Goal: Transaction & Acquisition: Purchase product/service

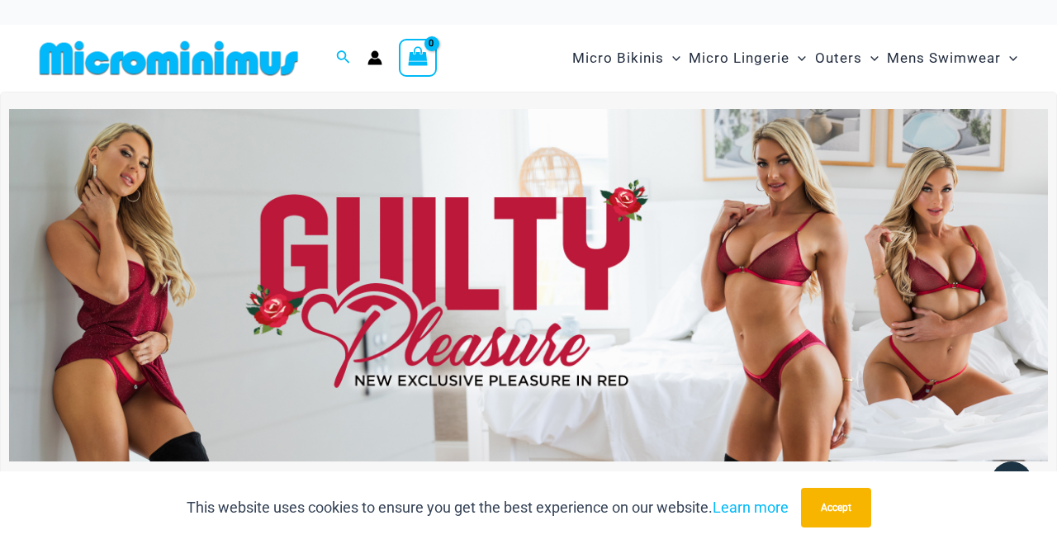
click at [687, 291] on img at bounding box center [528, 285] width 1039 height 353
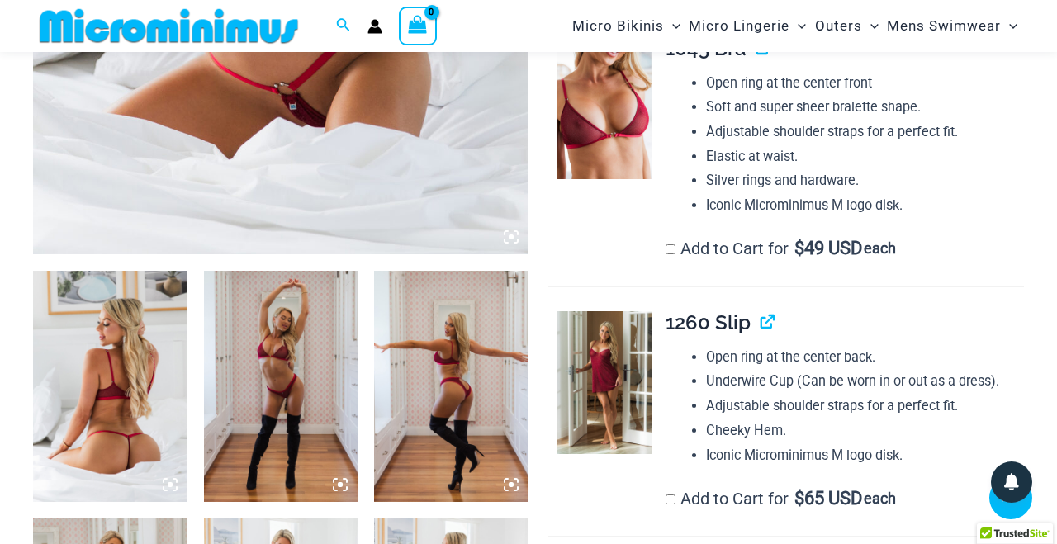
scroll to position [652, 0]
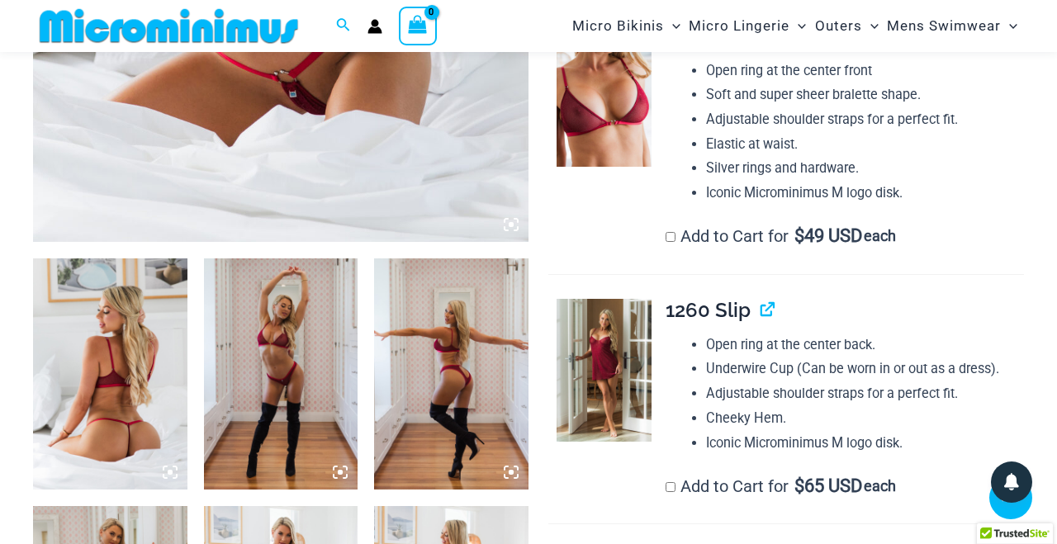
click at [107, 401] on img at bounding box center [110, 373] width 154 height 231
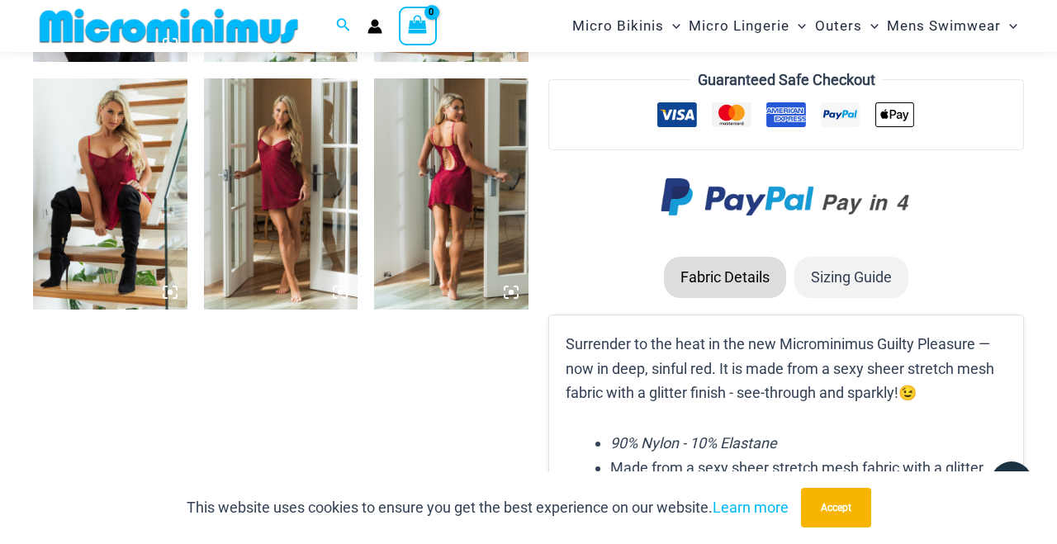
scroll to position [1824, 0]
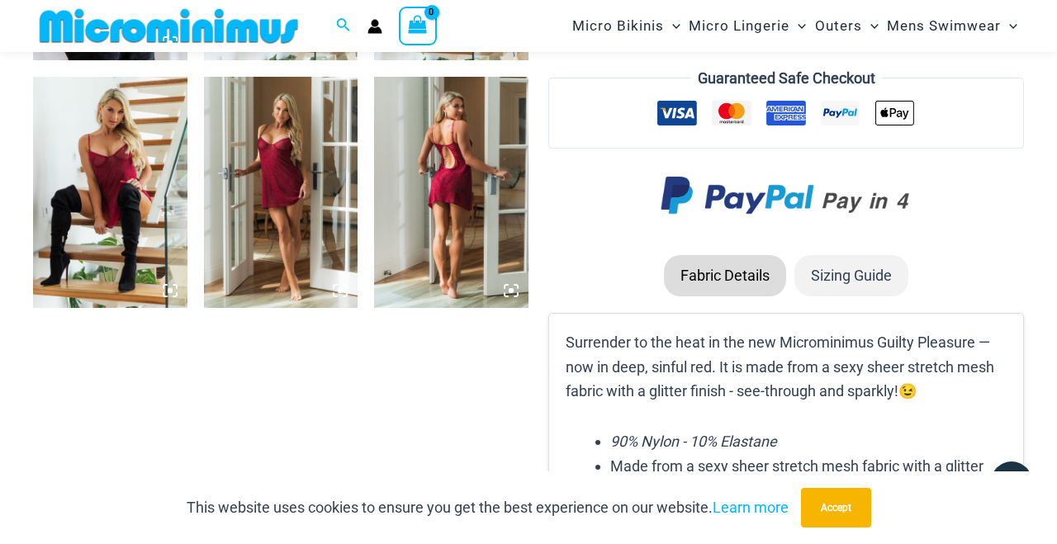
click at [469, 206] on img at bounding box center [451, 192] width 154 height 231
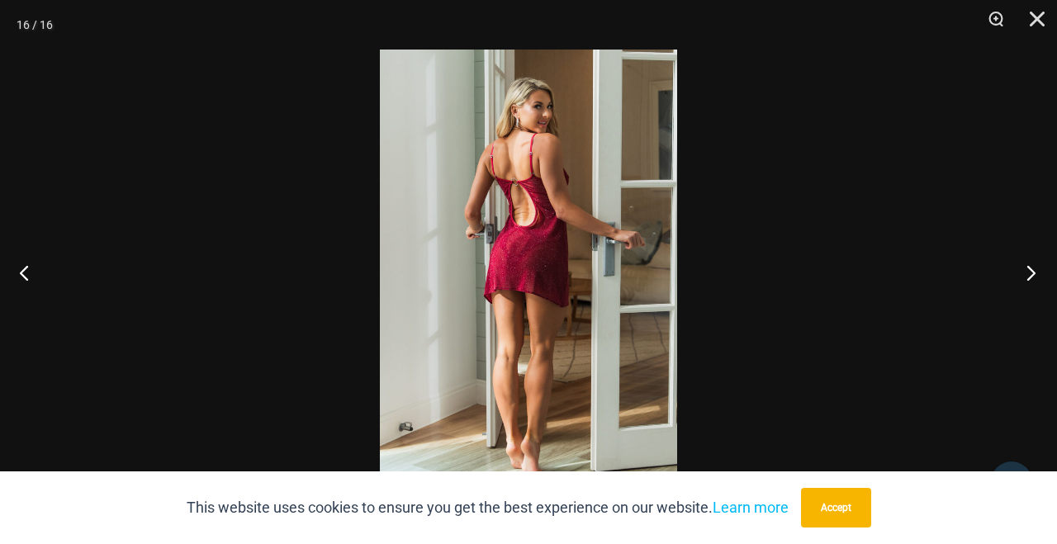
click at [1026, 275] on button "Next" at bounding box center [1026, 272] width 62 height 83
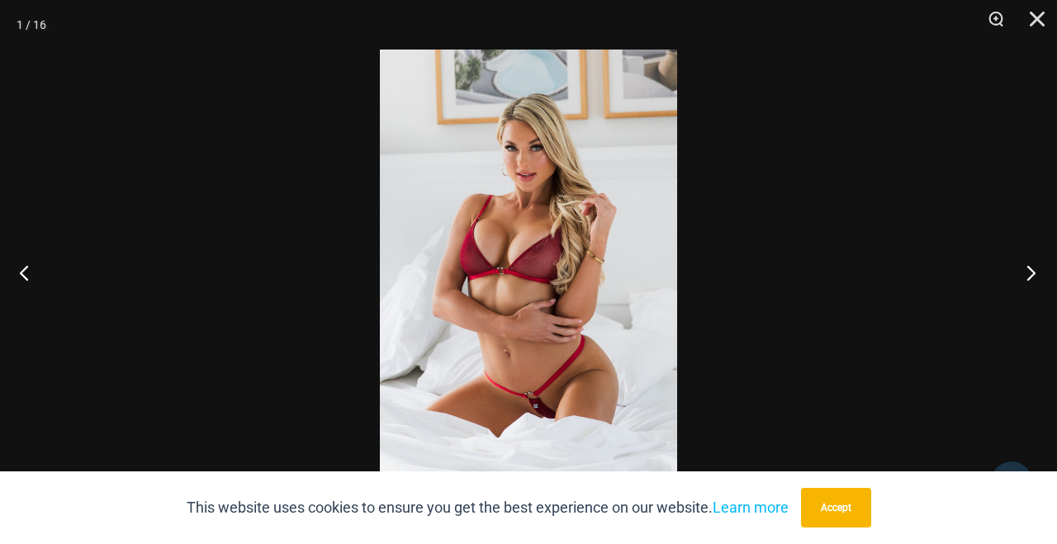
click at [1026, 275] on button "Next" at bounding box center [1026, 272] width 62 height 83
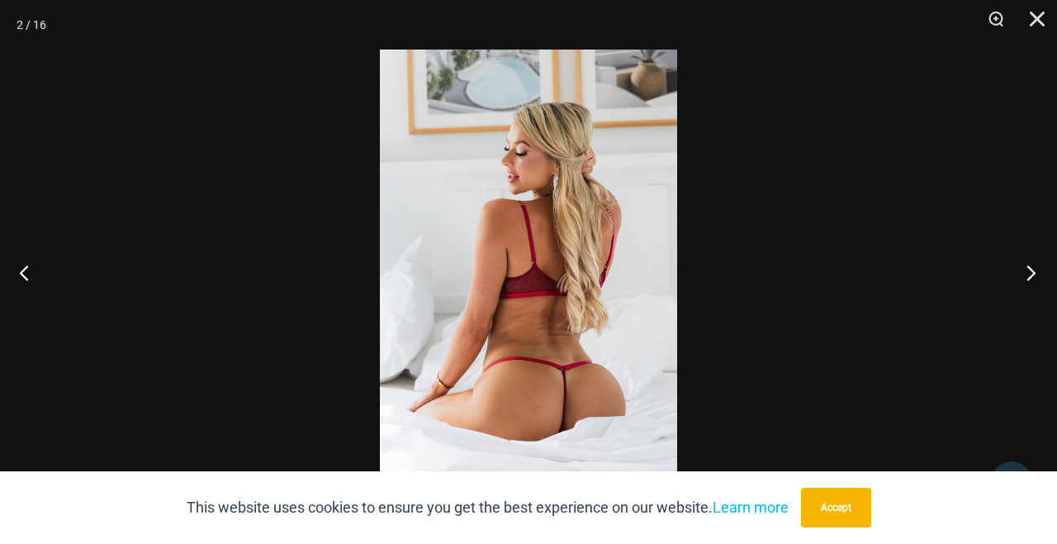
click at [1026, 275] on button "Next" at bounding box center [1026, 272] width 62 height 83
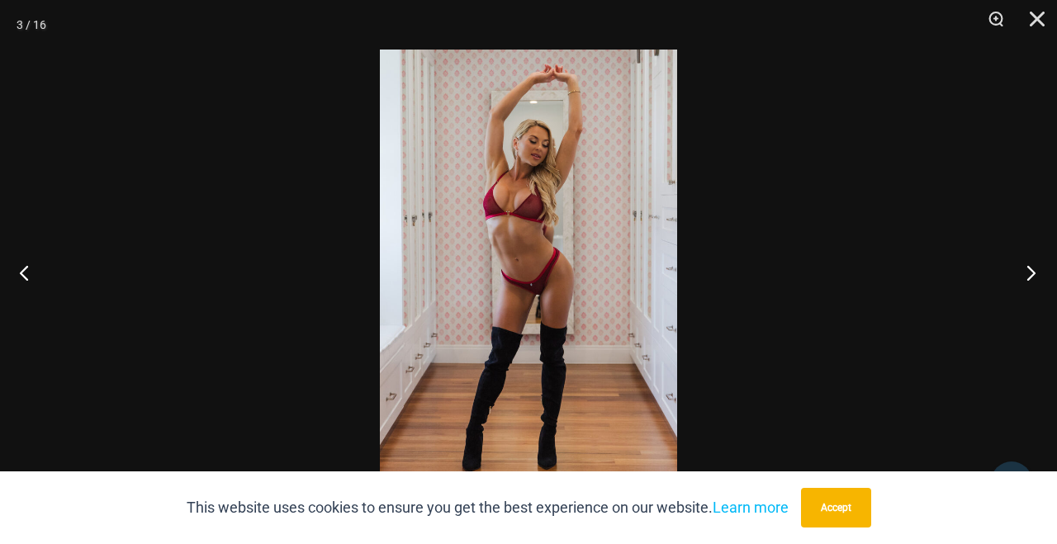
click at [1026, 275] on button "Next" at bounding box center [1026, 272] width 62 height 83
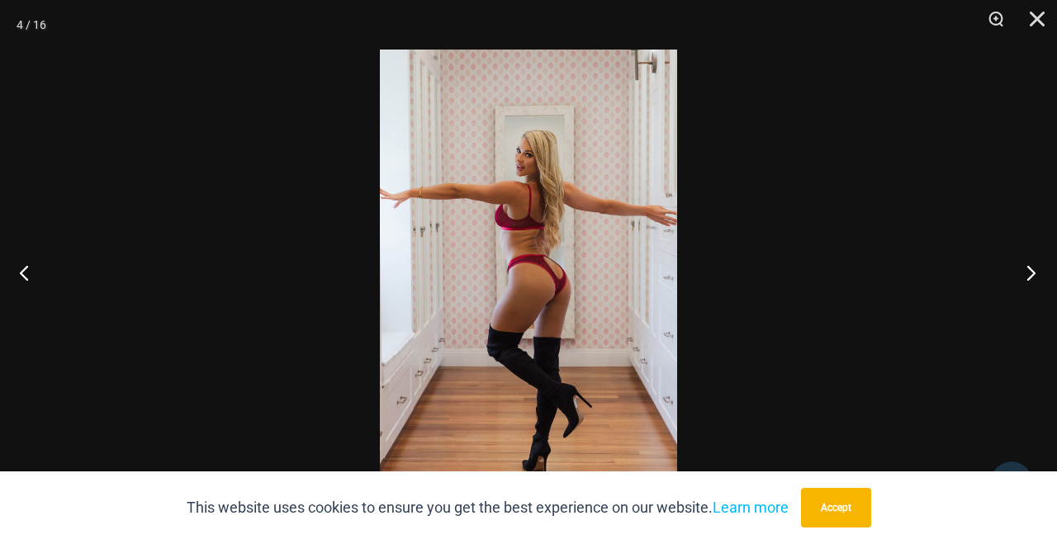
click at [1026, 275] on button "Next" at bounding box center [1026, 272] width 62 height 83
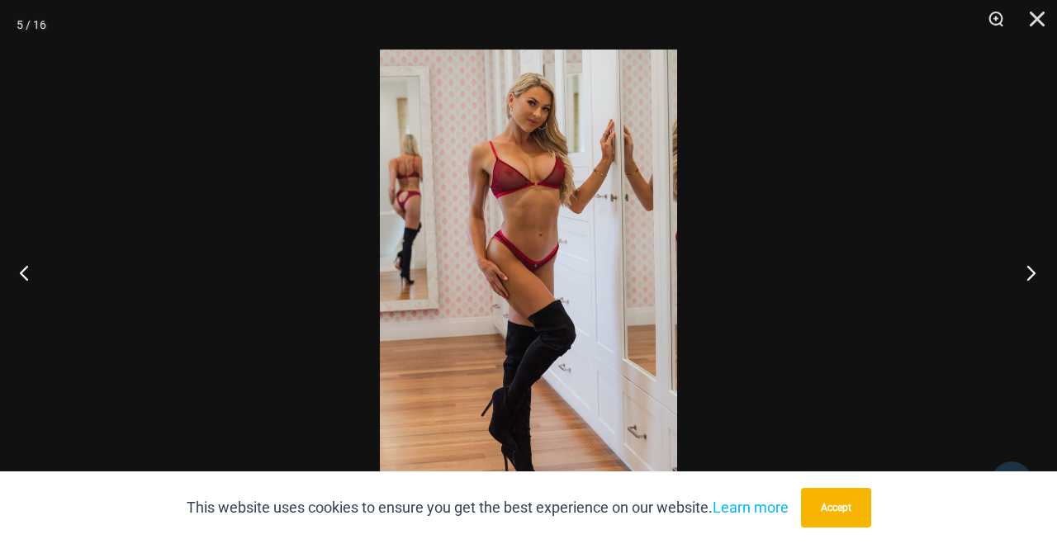
click at [1026, 275] on button "Next" at bounding box center [1026, 272] width 62 height 83
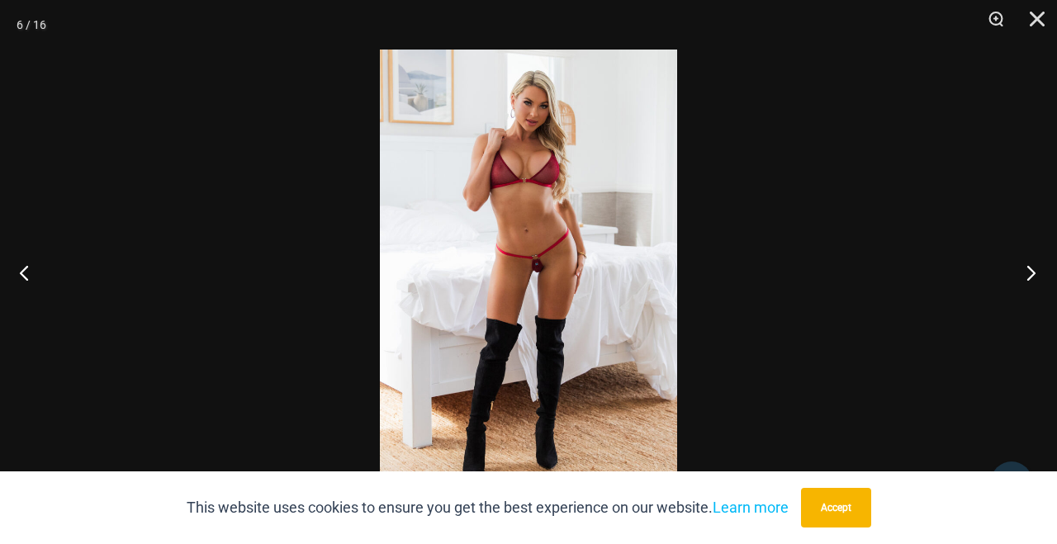
click at [1026, 275] on button "Next" at bounding box center [1026, 272] width 62 height 83
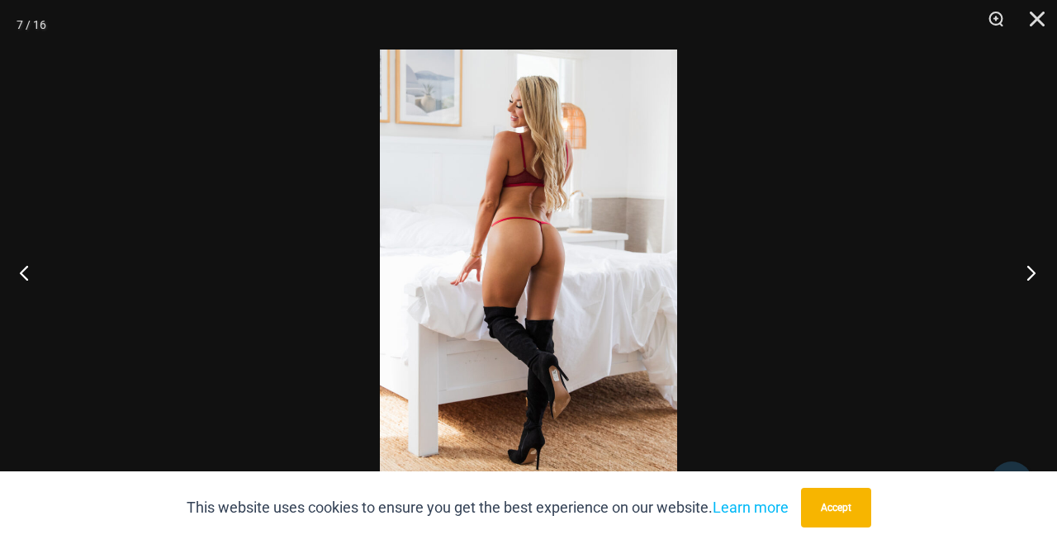
click at [1026, 275] on button "Next" at bounding box center [1026, 272] width 62 height 83
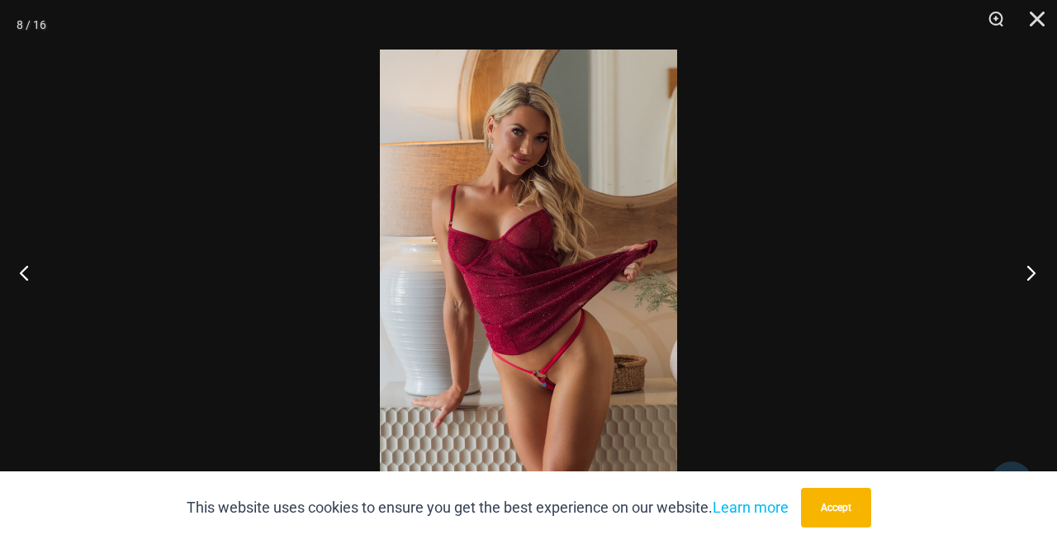
click at [1026, 275] on button "Next" at bounding box center [1026, 272] width 62 height 83
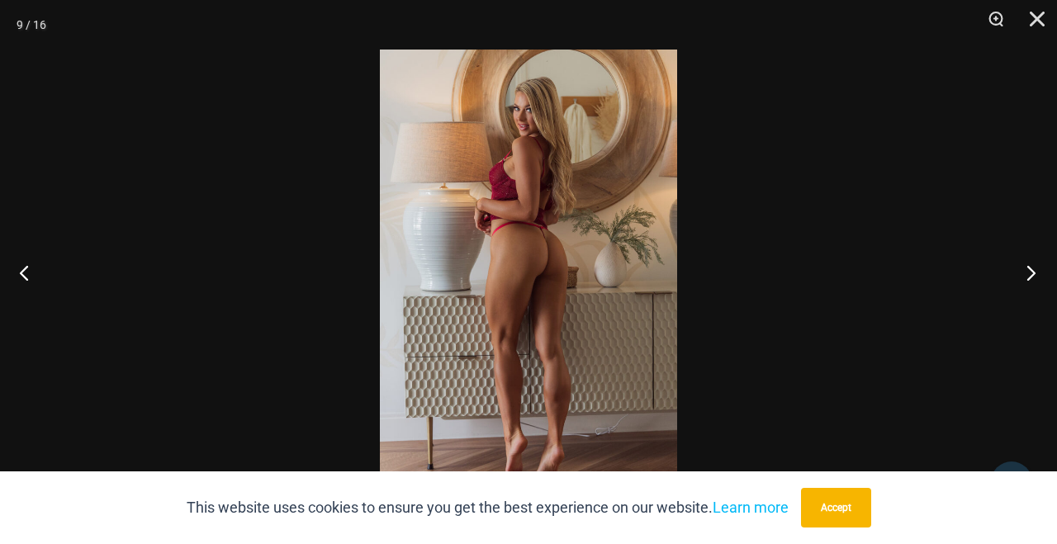
click at [1026, 275] on button "Next" at bounding box center [1026, 272] width 62 height 83
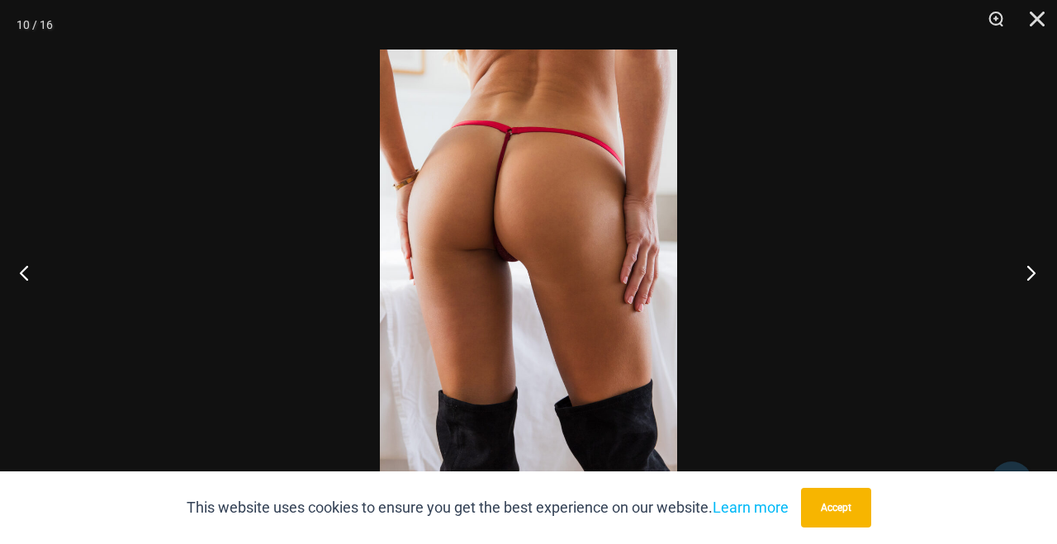
click at [1026, 275] on button "Next" at bounding box center [1026, 272] width 62 height 83
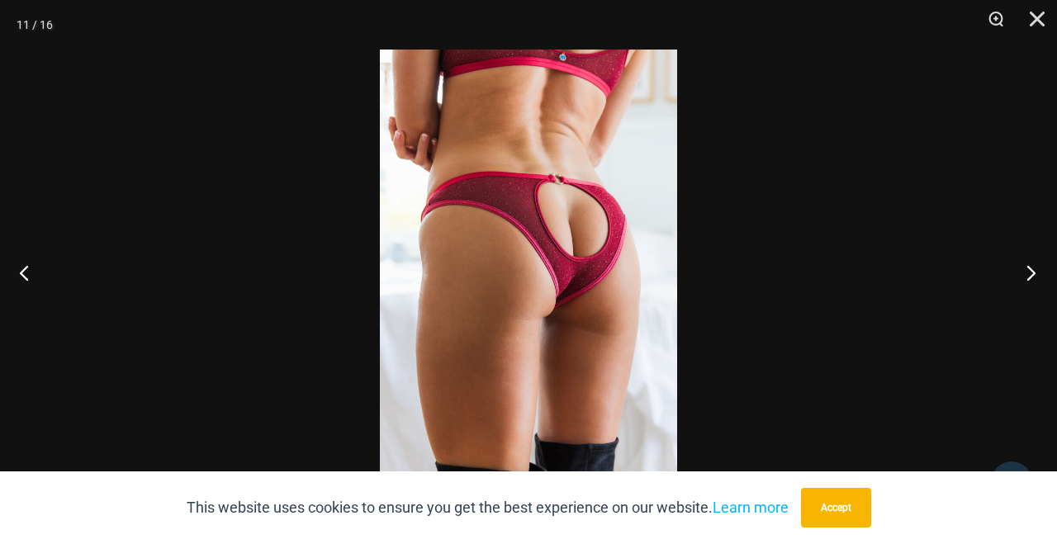
click at [1026, 275] on button "Next" at bounding box center [1026, 272] width 62 height 83
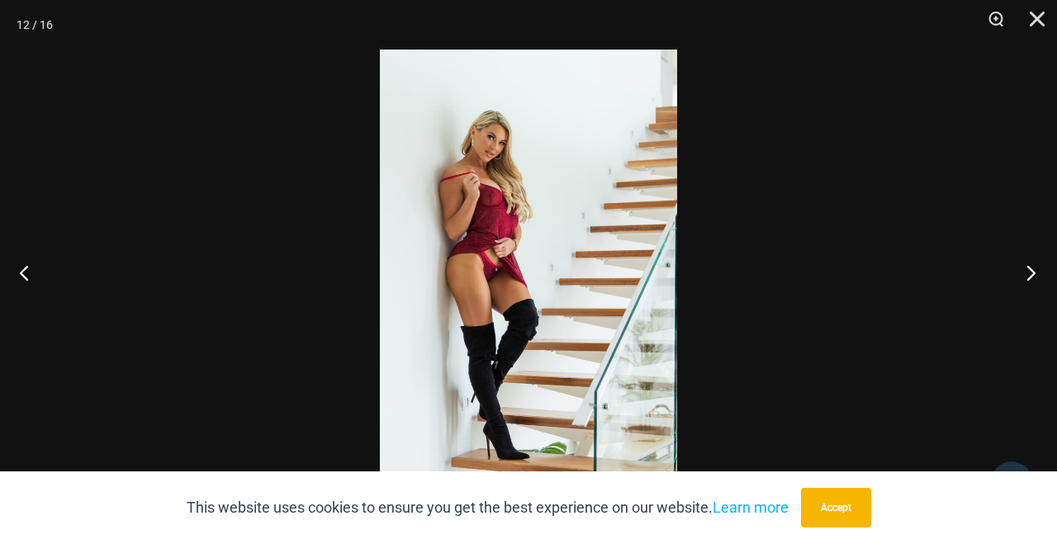
click at [1026, 275] on button "Next" at bounding box center [1026, 272] width 62 height 83
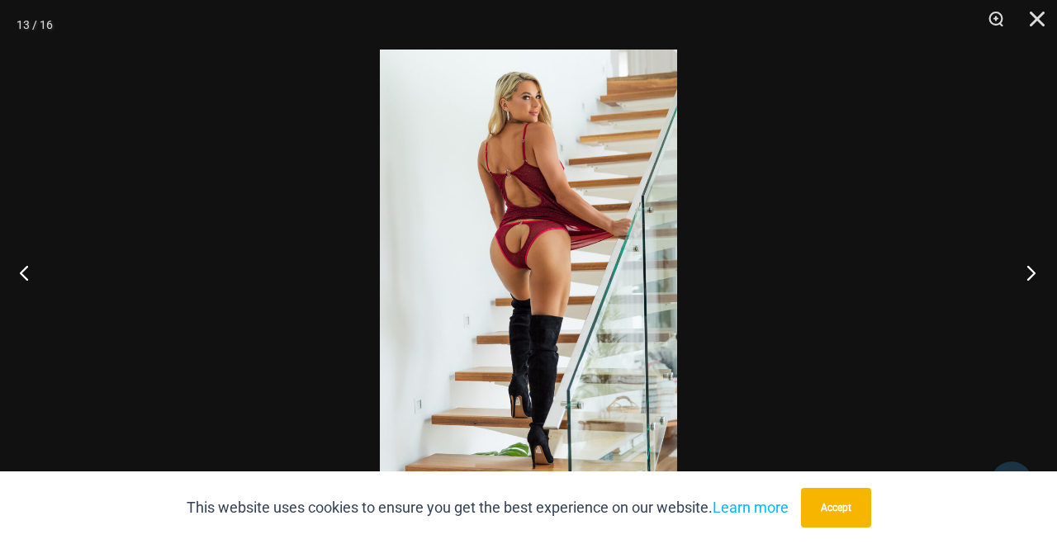
click at [1026, 275] on button "Next" at bounding box center [1026, 272] width 62 height 83
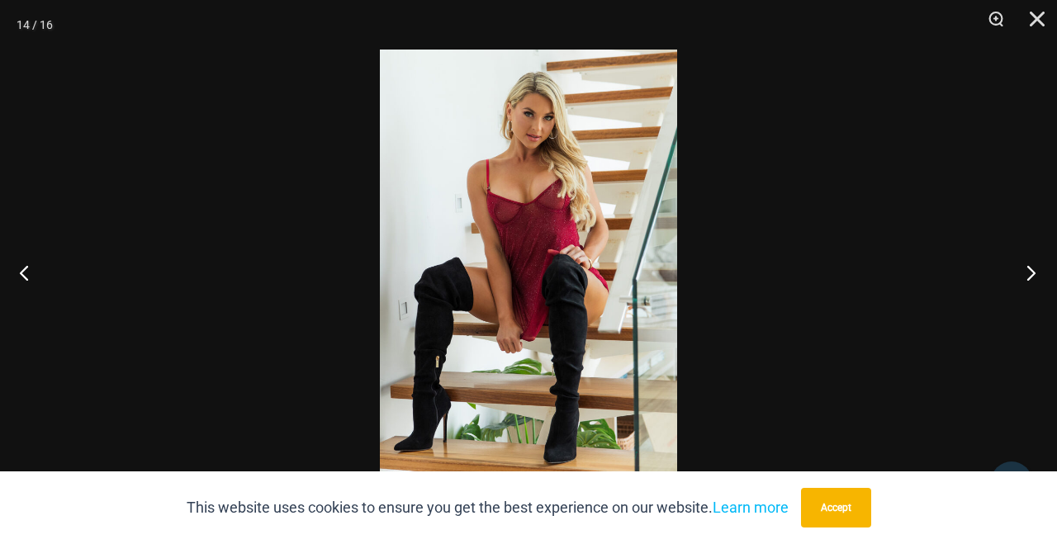
click at [1026, 275] on button "Next" at bounding box center [1026, 272] width 62 height 83
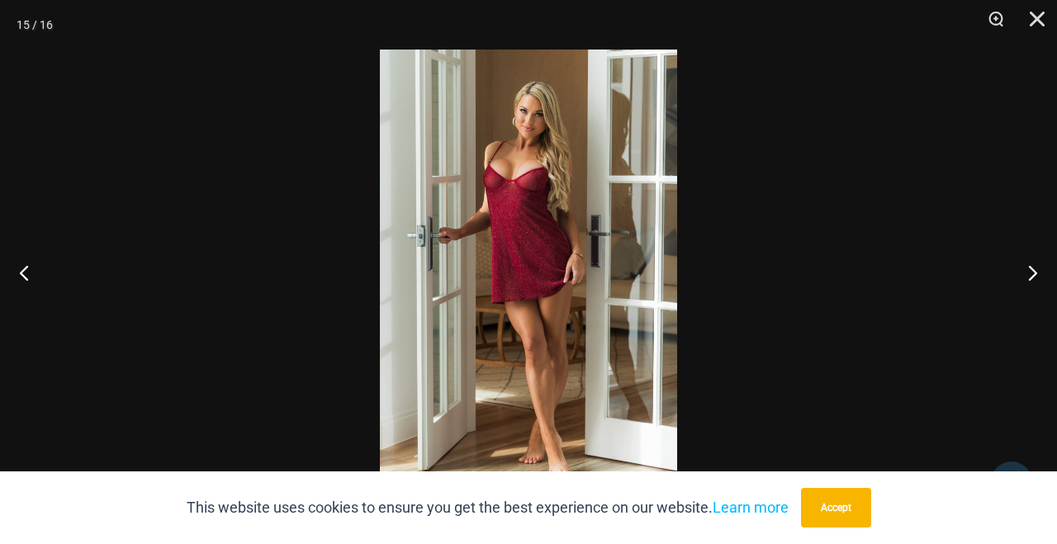
click at [524, 220] on img at bounding box center [528, 272] width 297 height 445
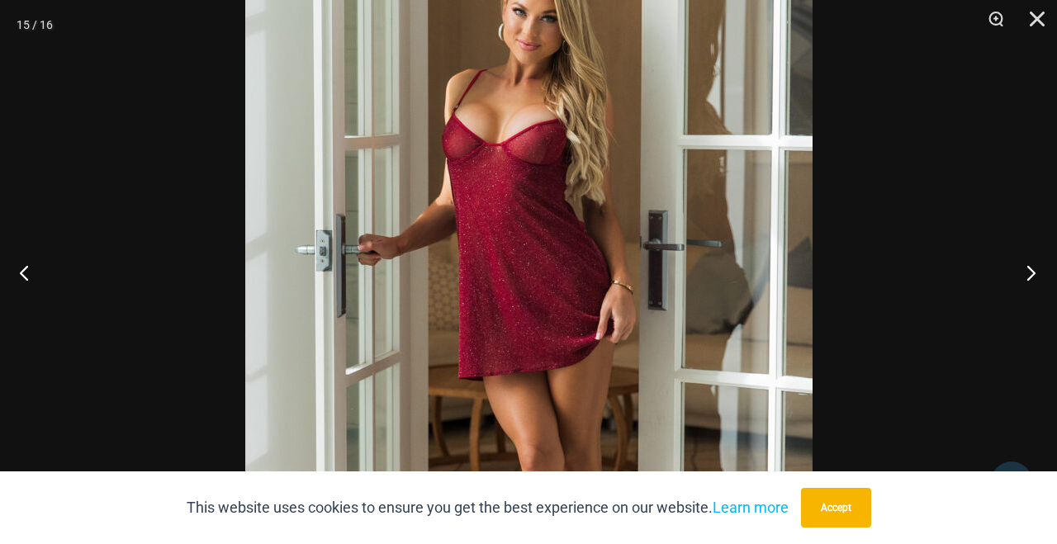
click at [1035, 280] on button "Next" at bounding box center [1026, 272] width 62 height 83
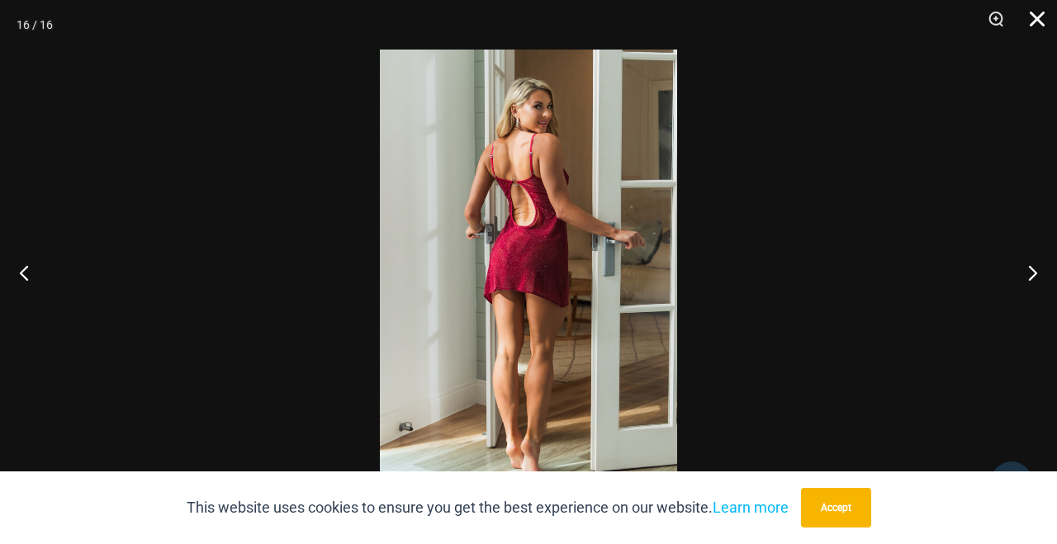
click at [1038, 11] on button "Close" at bounding box center [1031, 25] width 41 height 50
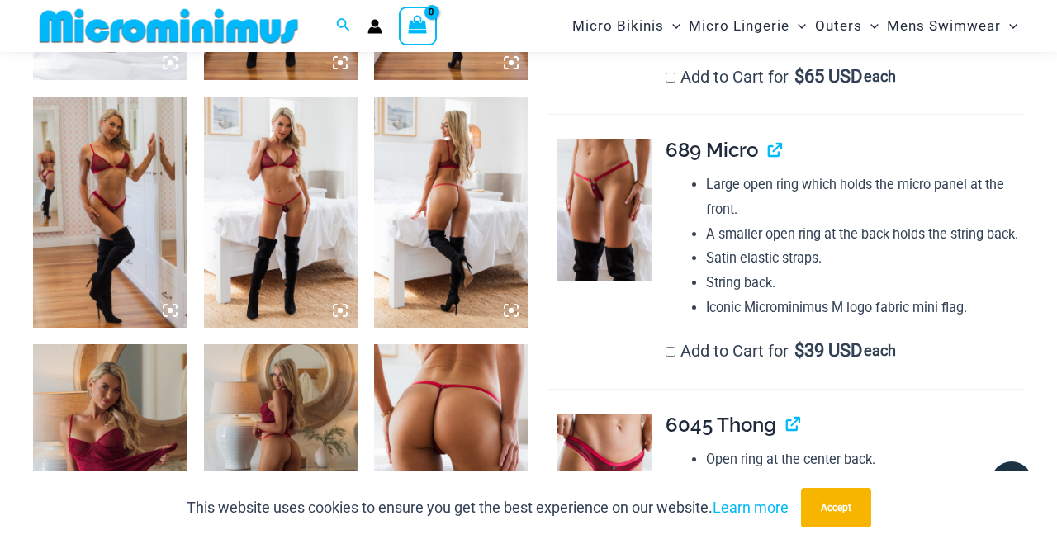
scroll to position [1060, 0]
click at [583, 200] on img at bounding box center [604, 211] width 95 height 143
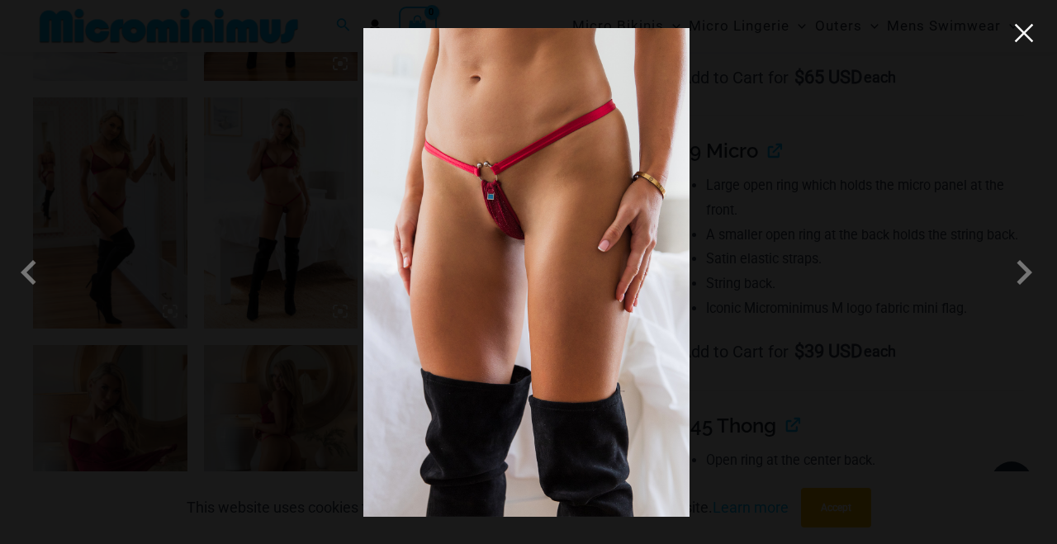
click at [1017, 40] on button "Close" at bounding box center [1024, 33] width 25 height 25
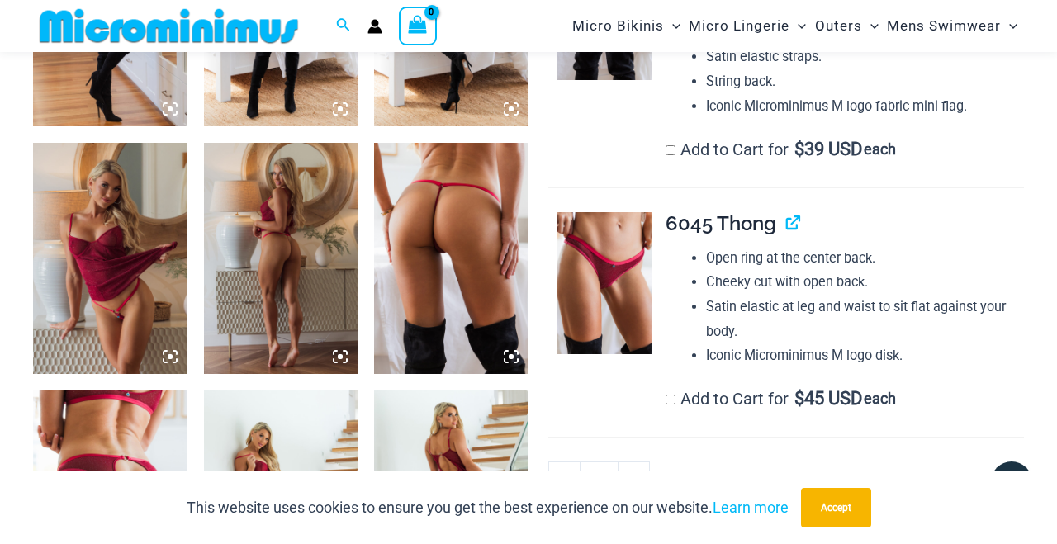
scroll to position [1283, 0]
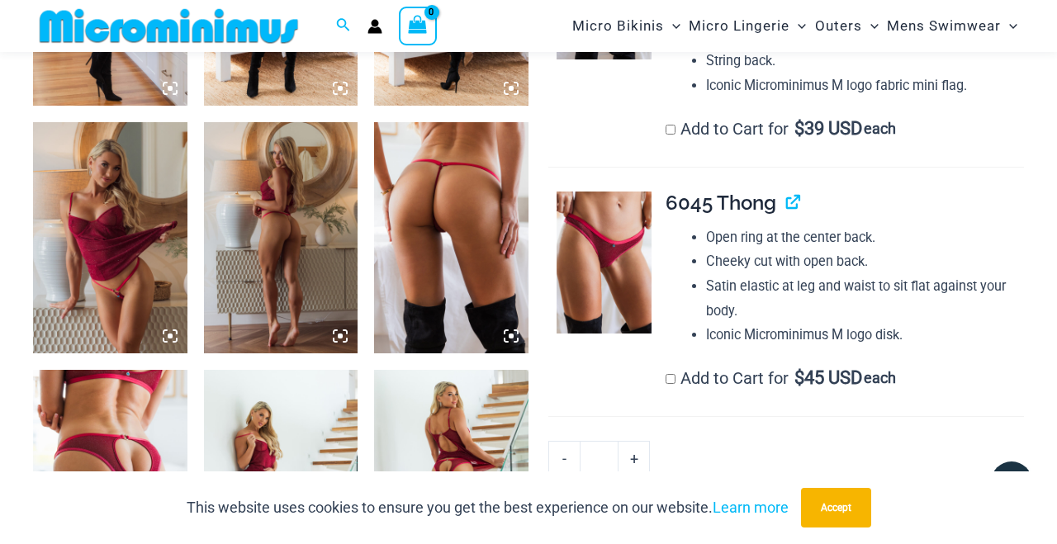
click at [130, 269] on img at bounding box center [110, 237] width 154 height 231
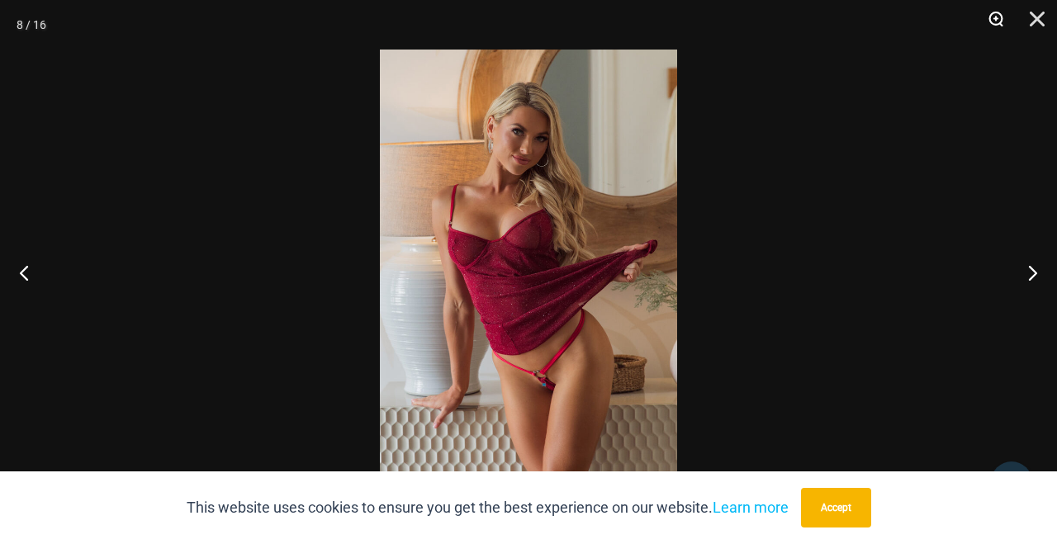
click at [1000, 14] on button "Zoom" at bounding box center [990, 25] width 41 height 50
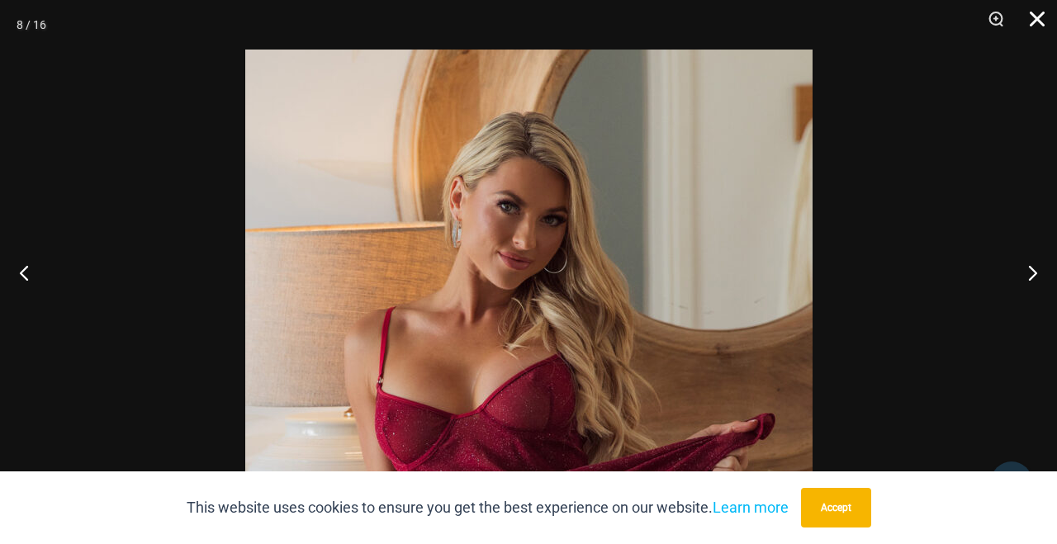
click at [1036, 24] on button "Close" at bounding box center [1031, 25] width 41 height 50
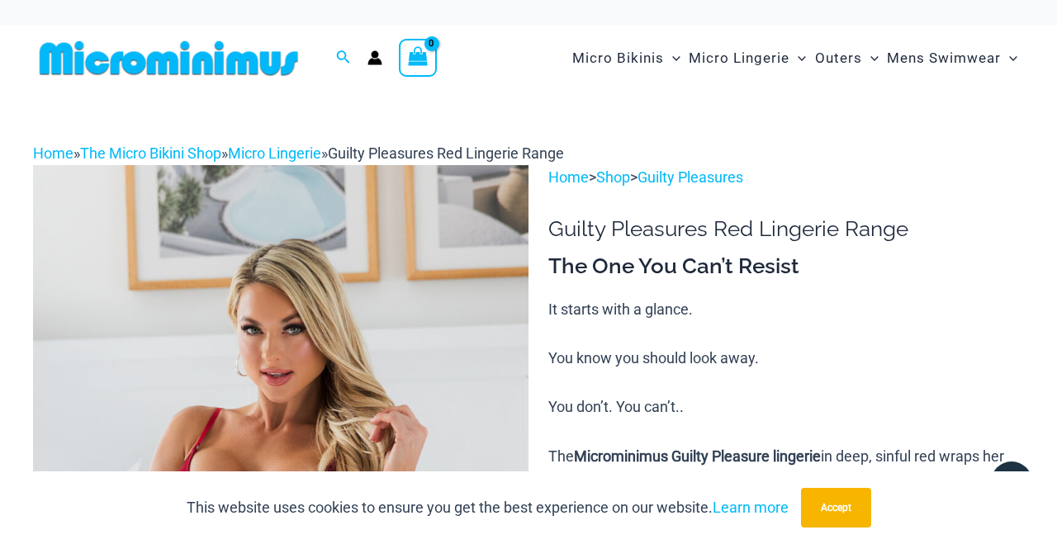
scroll to position [0, 0]
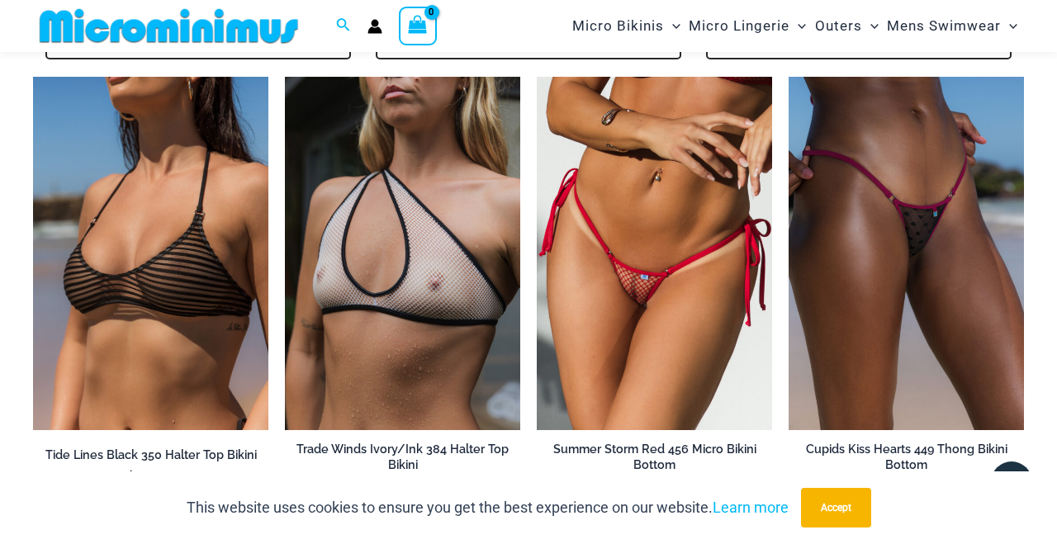
scroll to position [3830, 0]
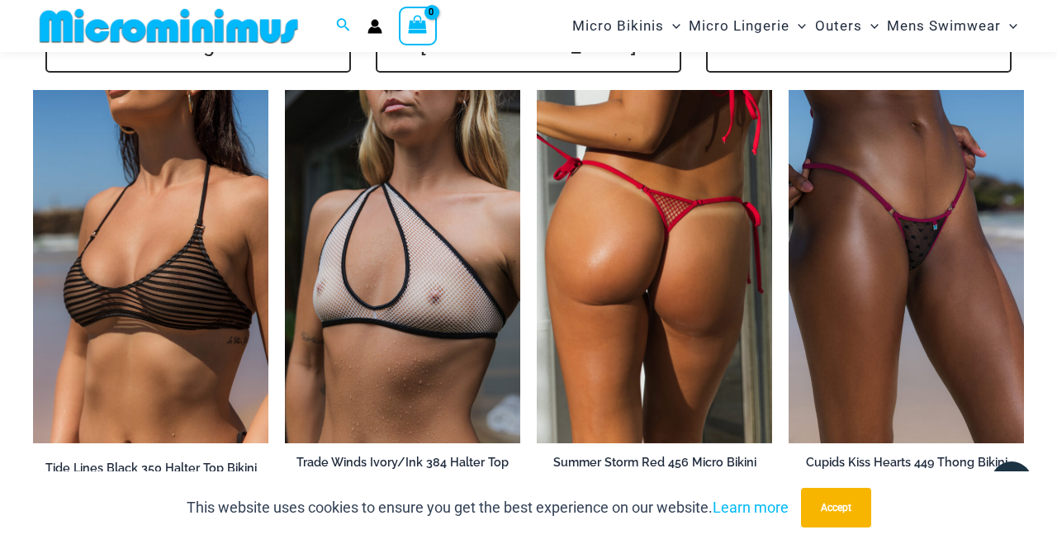
click at [685, 249] on img at bounding box center [654, 266] width 235 height 353
click at [712, 251] on img at bounding box center [654, 266] width 235 height 353
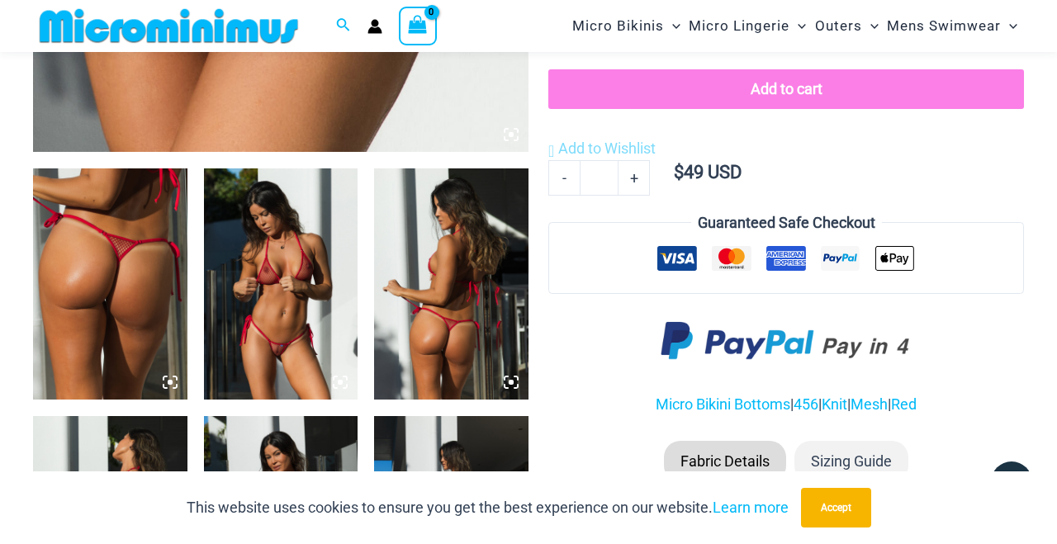
scroll to position [743, 0]
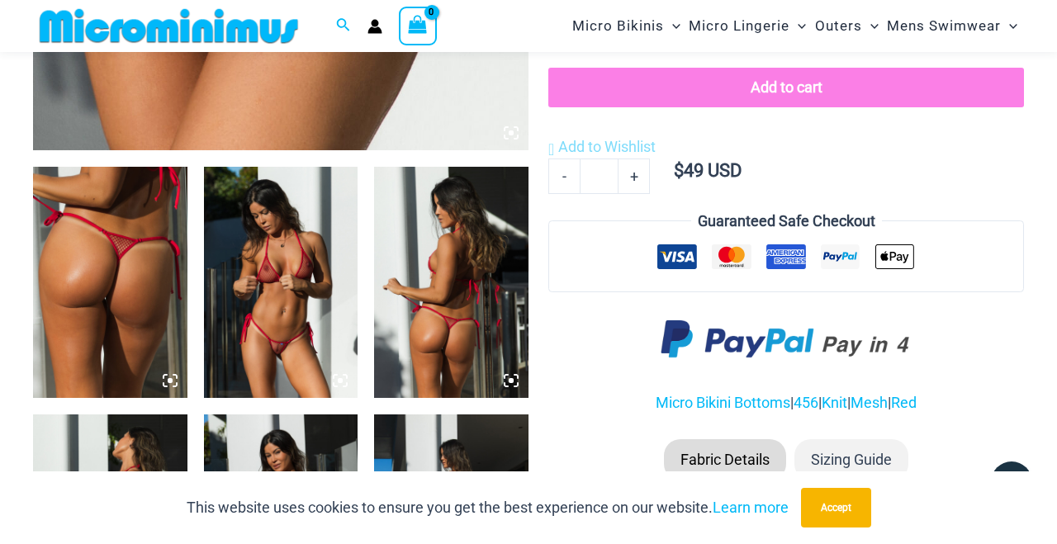
click at [286, 283] on img at bounding box center [281, 282] width 154 height 231
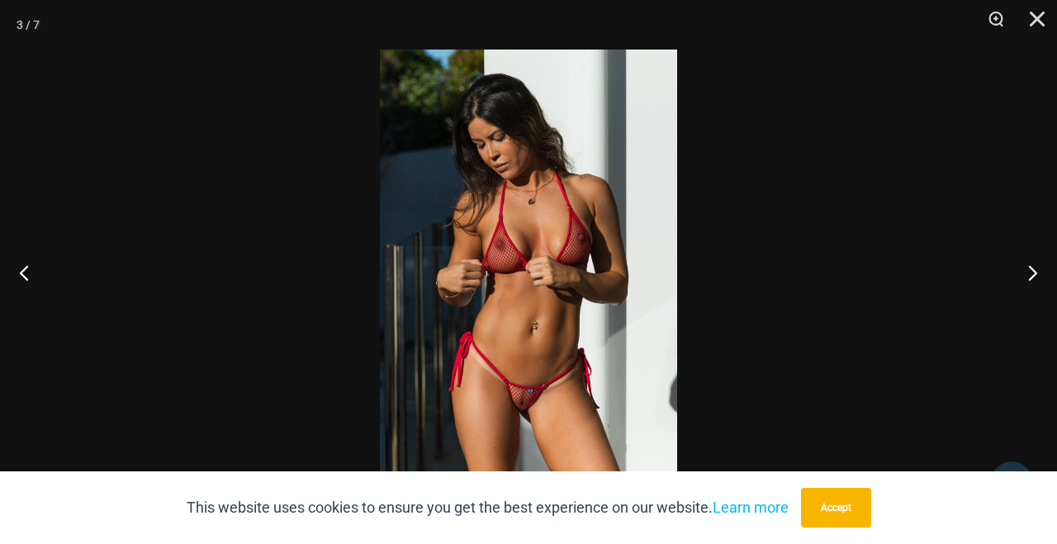
click at [555, 343] on img at bounding box center [528, 272] width 297 height 445
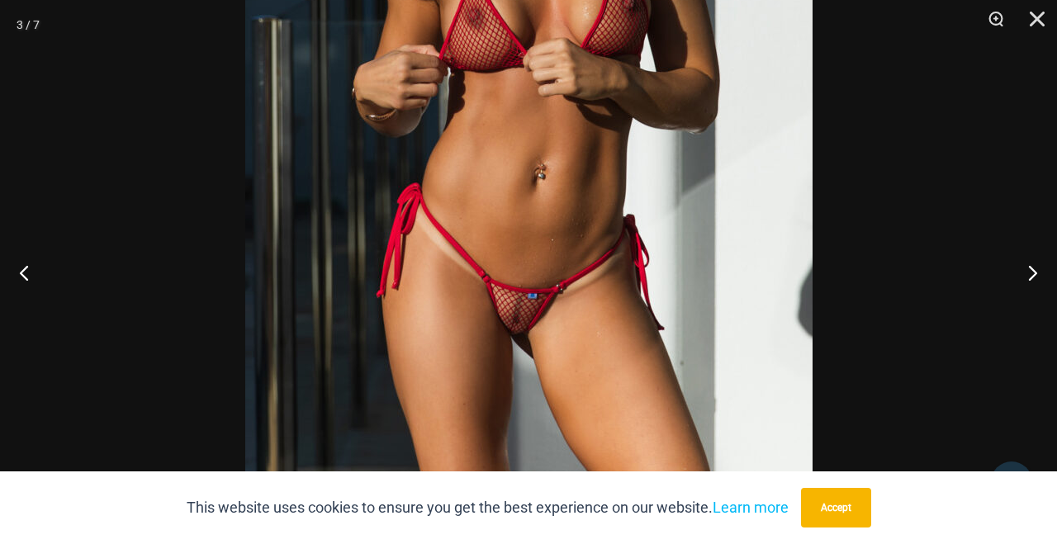
click at [552, 282] on img at bounding box center [528, 69] width 567 height 851
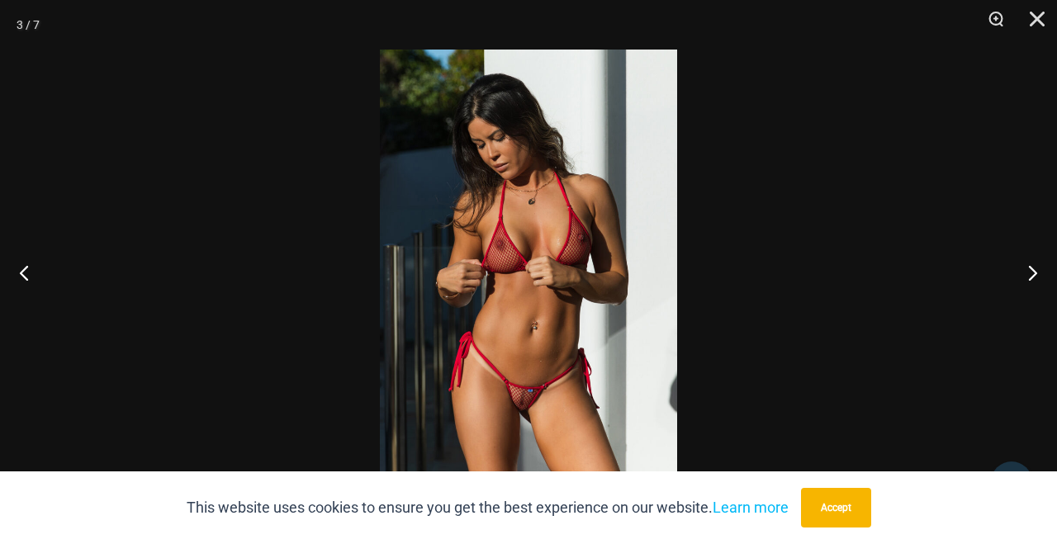
click at [552, 282] on img at bounding box center [528, 272] width 297 height 445
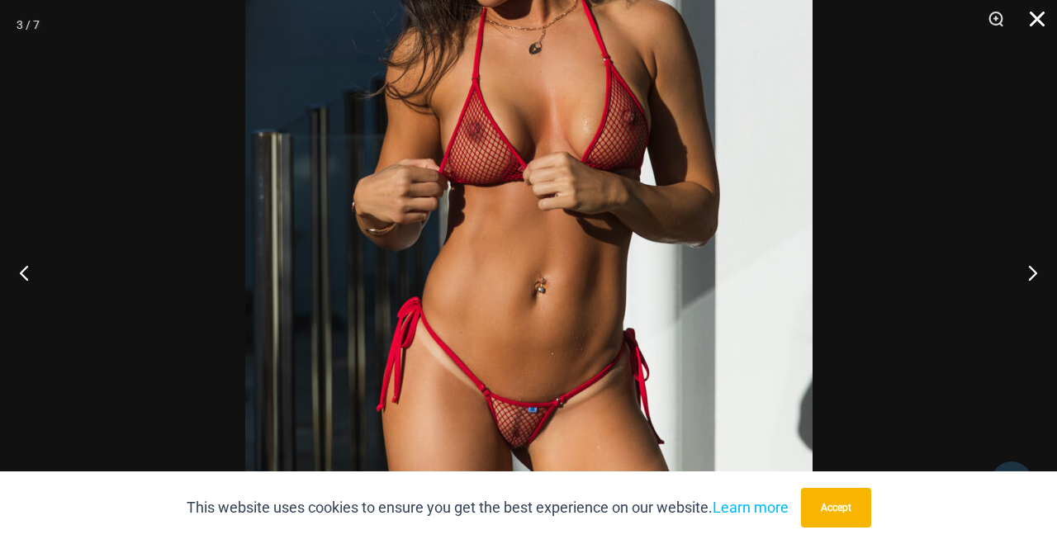
click at [1041, 21] on button "Close" at bounding box center [1031, 25] width 41 height 50
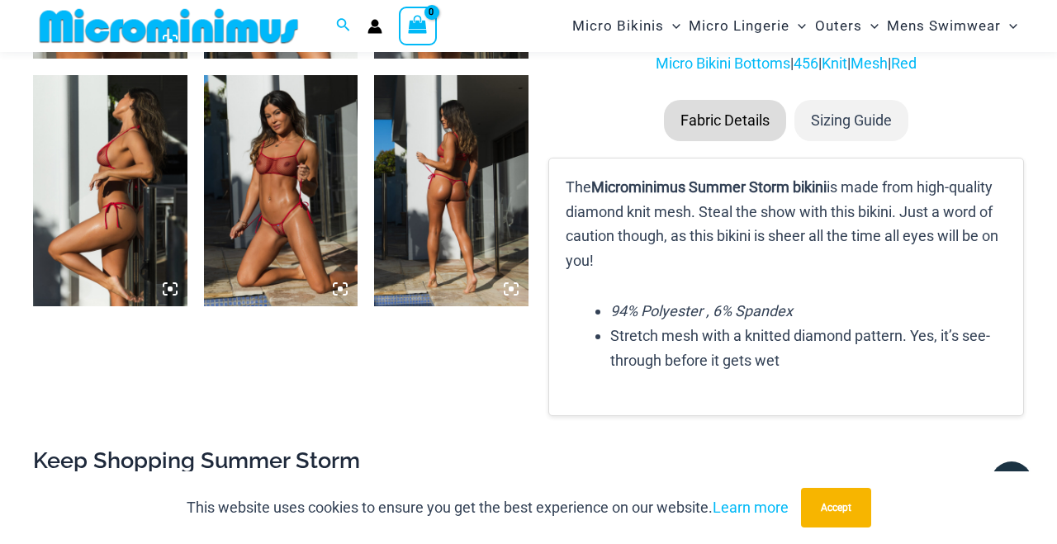
scroll to position [1088, 0]
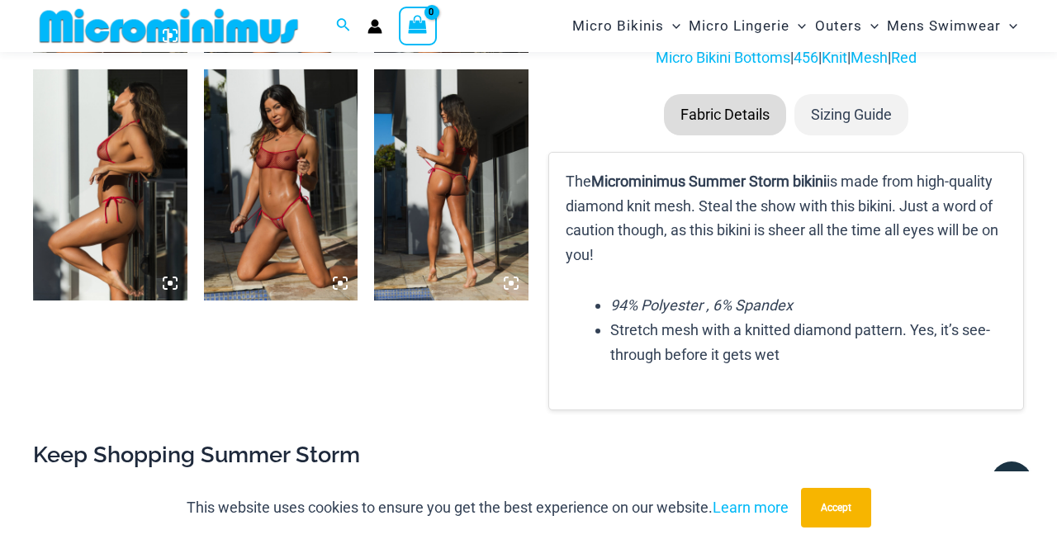
click at [313, 221] on img at bounding box center [281, 184] width 154 height 231
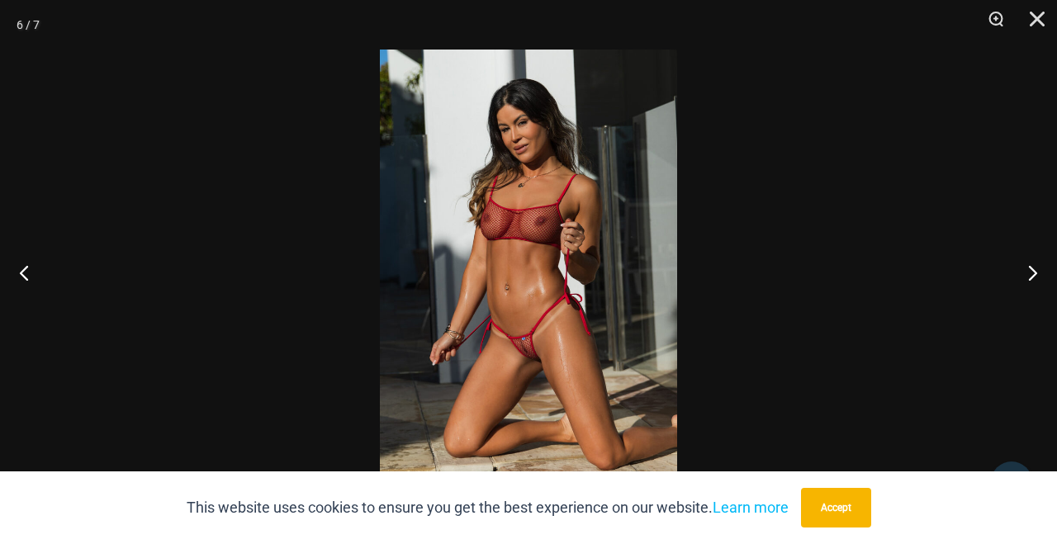
click at [543, 258] on img at bounding box center [528, 272] width 297 height 445
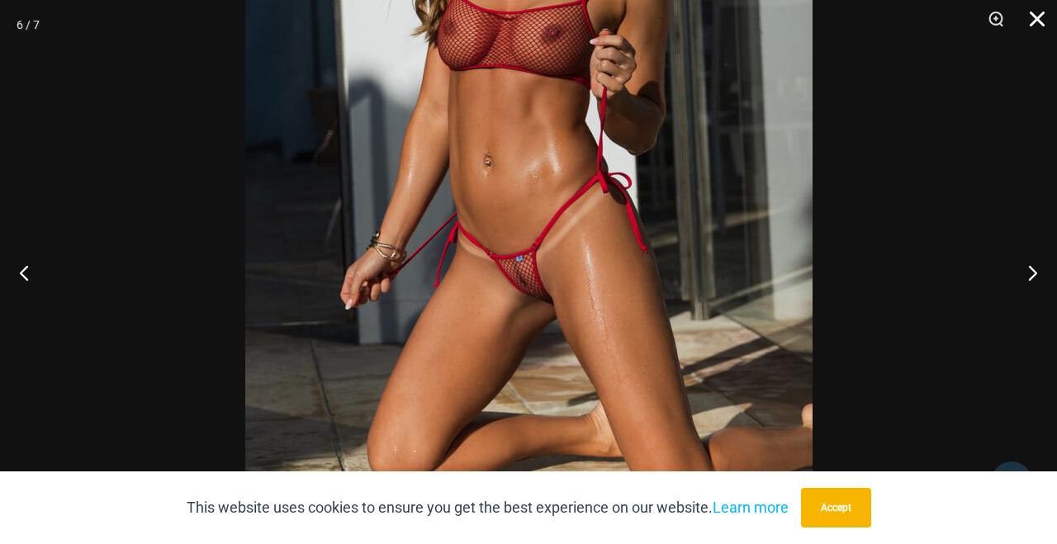
click at [1030, 24] on button "Close" at bounding box center [1031, 25] width 41 height 50
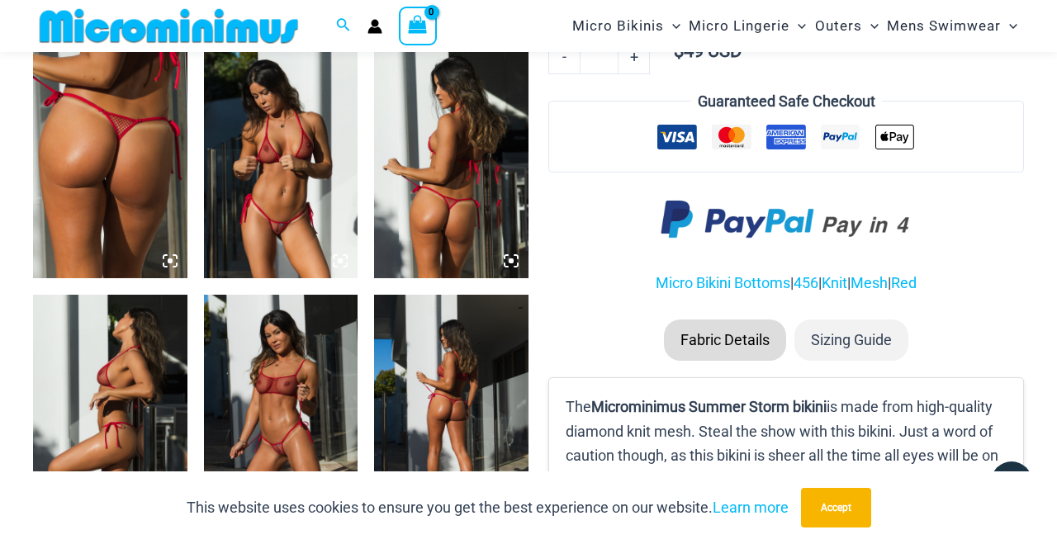
scroll to position [858, 0]
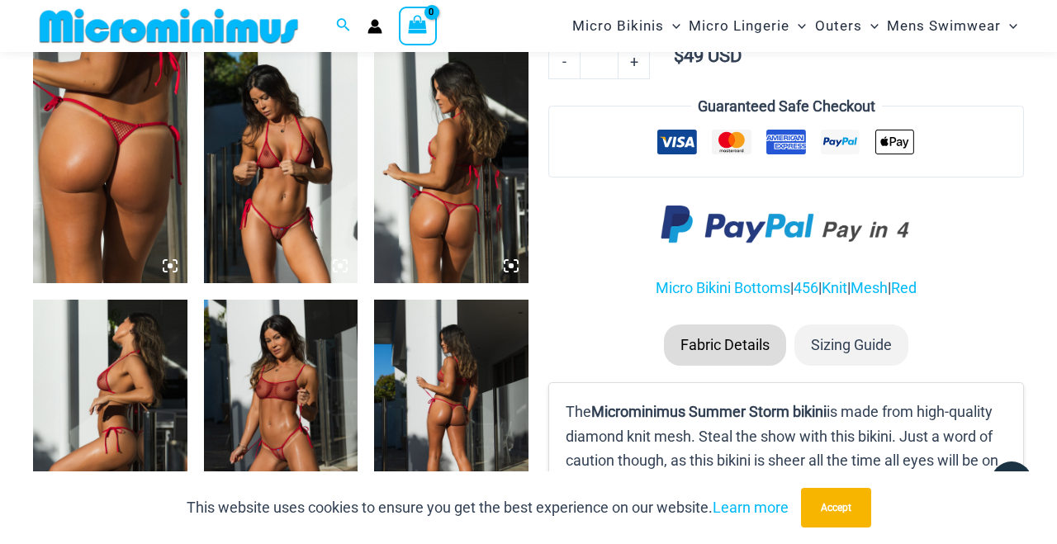
click at [299, 221] on img at bounding box center [281, 167] width 154 height 231
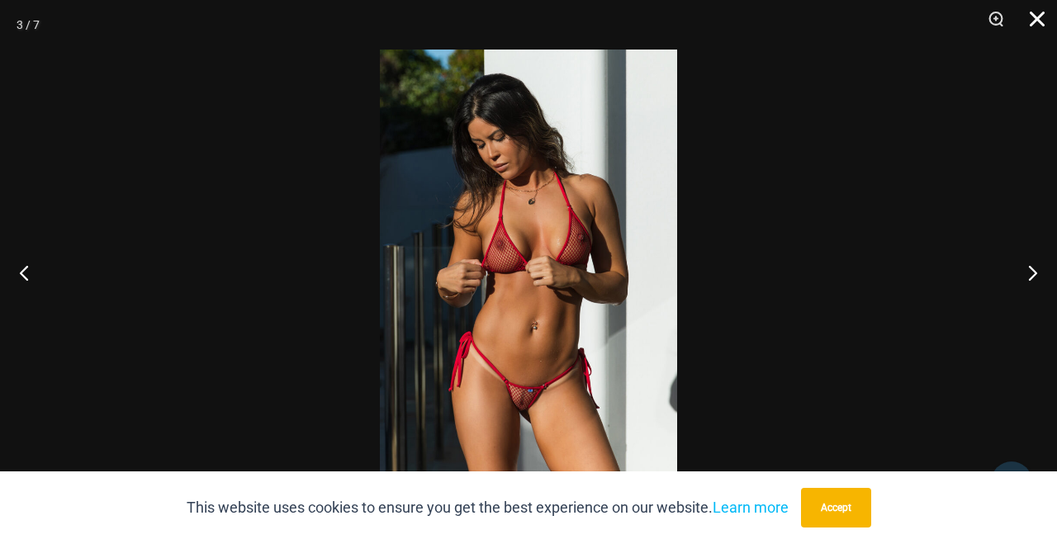
click at [1039, 23] on button "Close" at bounding box center [1031, 25] width 41 height 50
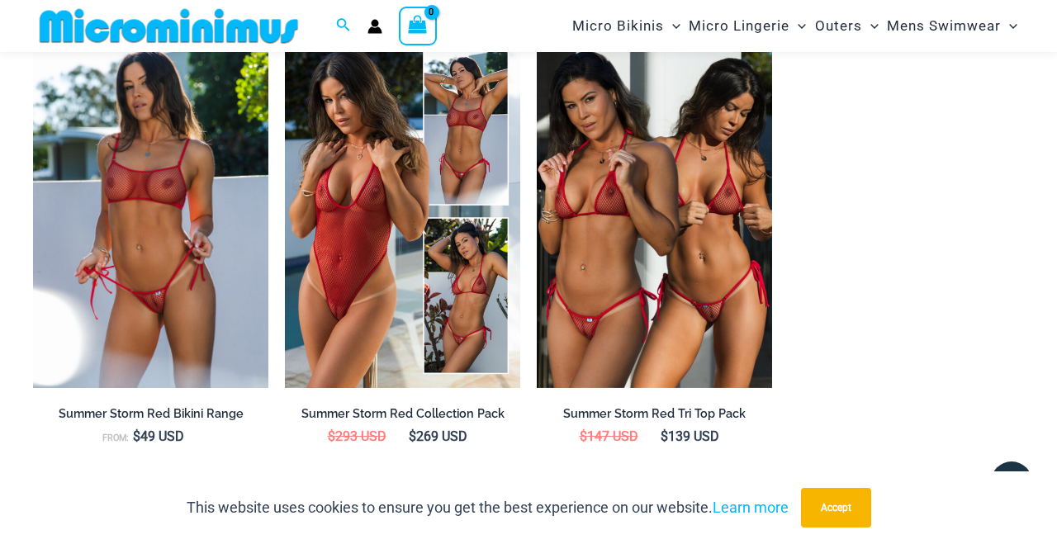
scroll to position [1537, 0]
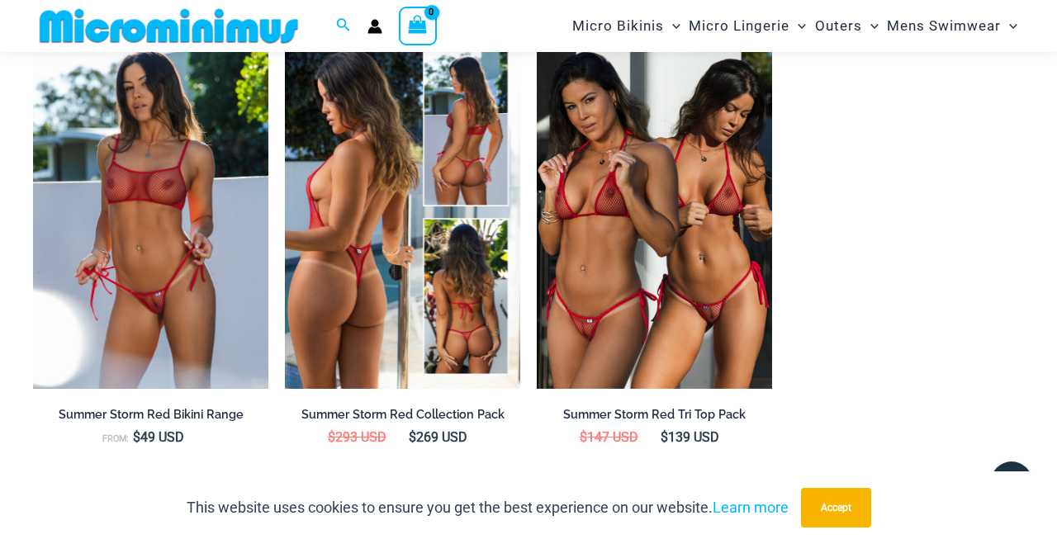
click at [374, 269] on img at bounding box center [402, 212] width 235 height 353
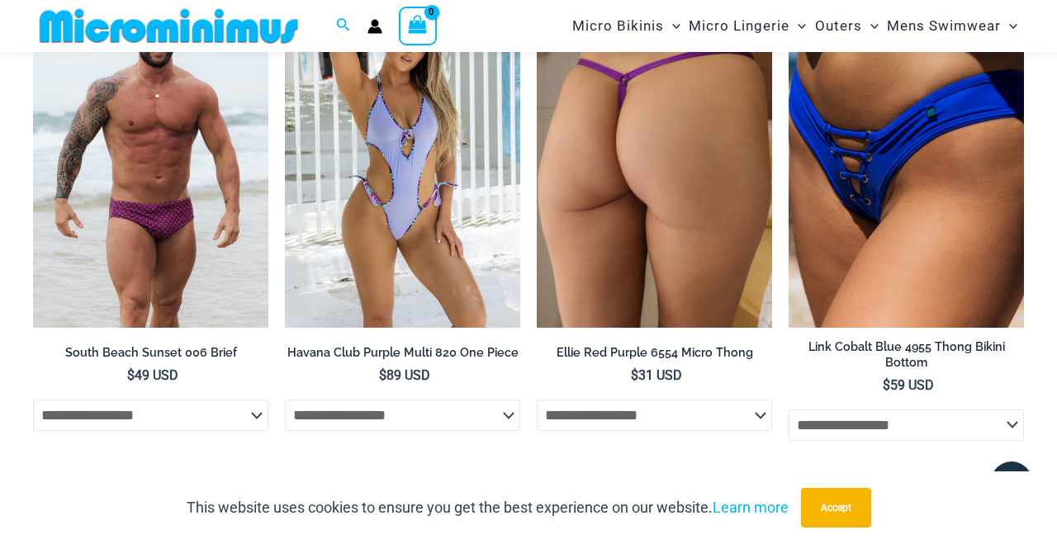
scroll to position [4812, 0]
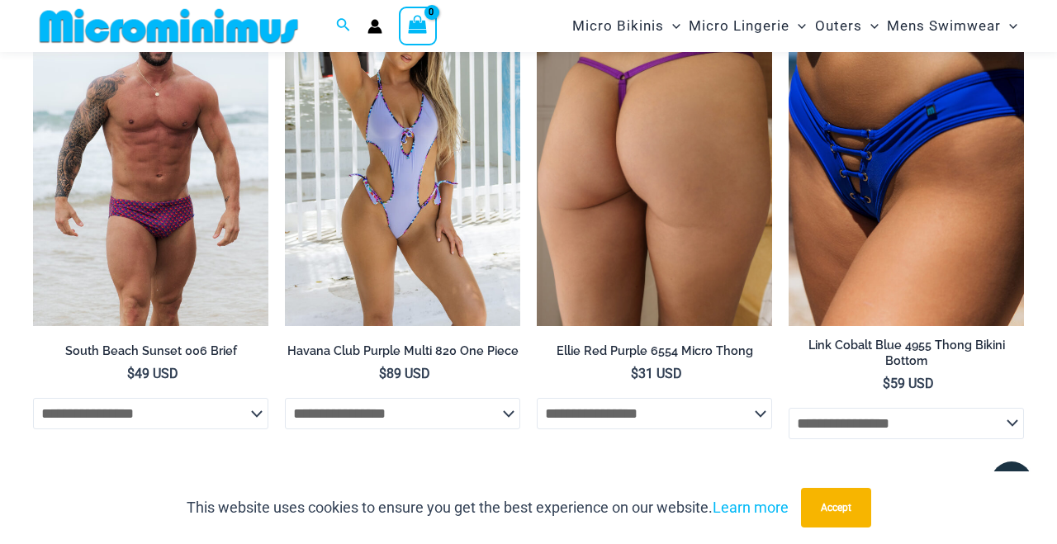
click at [657, 235] on img at bounding box center [654, 149] width 235 height 353
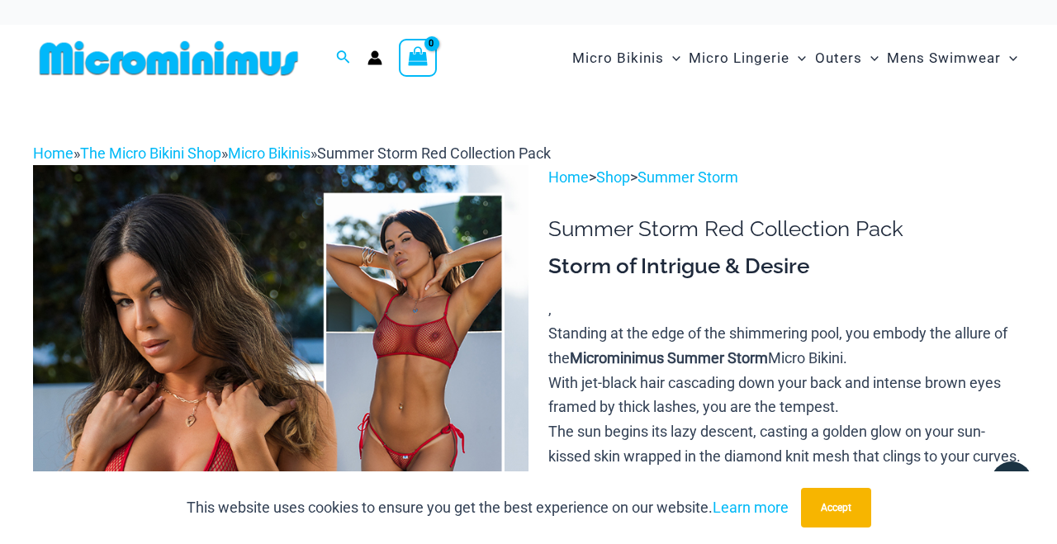
scroll to position [0, 0]
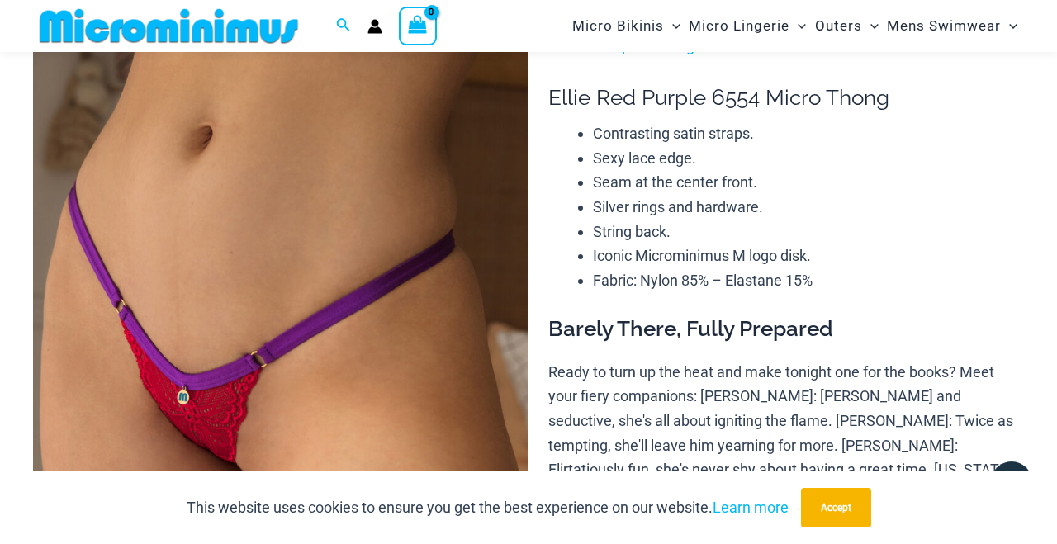
scroll to position [115, 0]
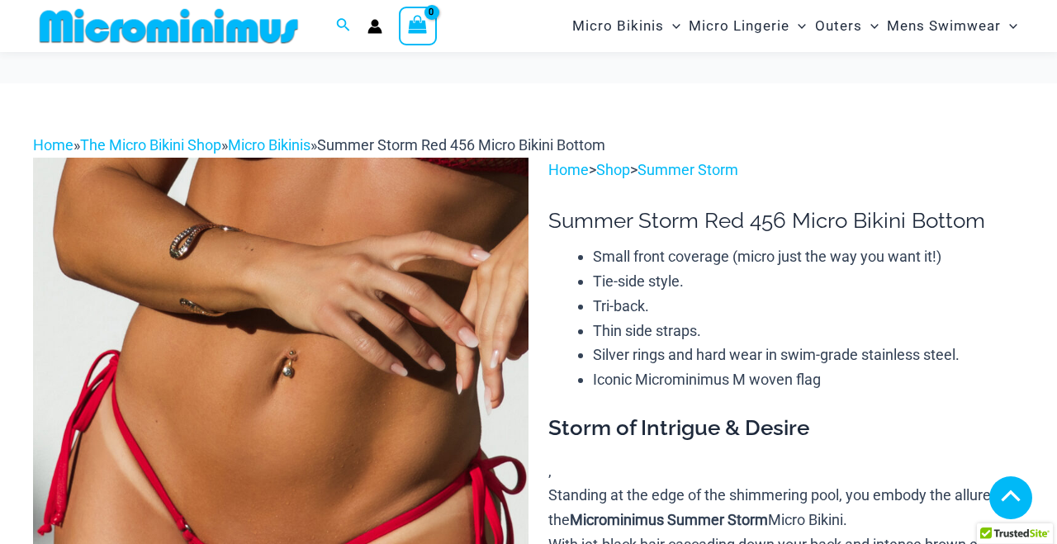
scroll to position [1537, 0]
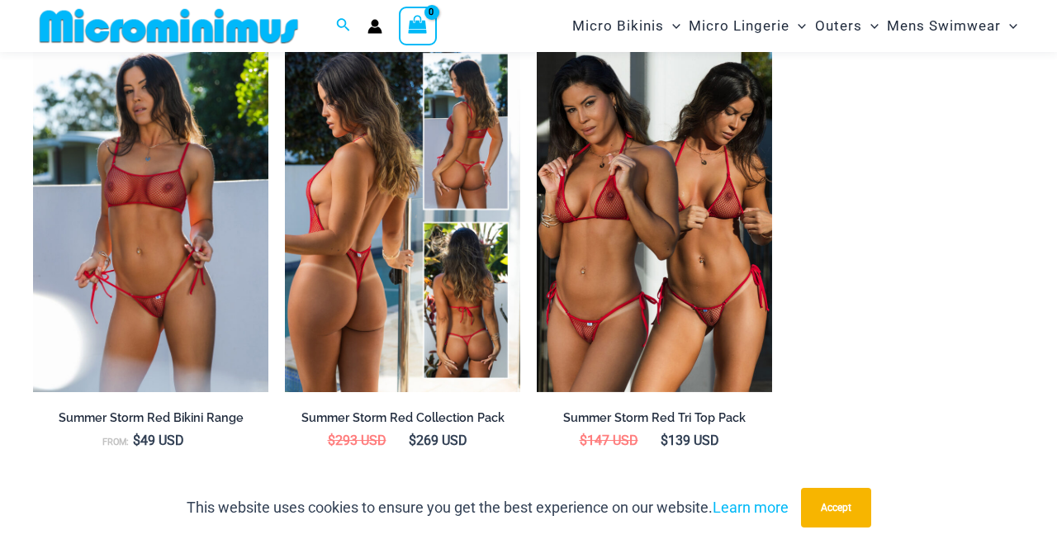
click at [358, 221] on img at bounding box center [402, 216] width 235 height 353
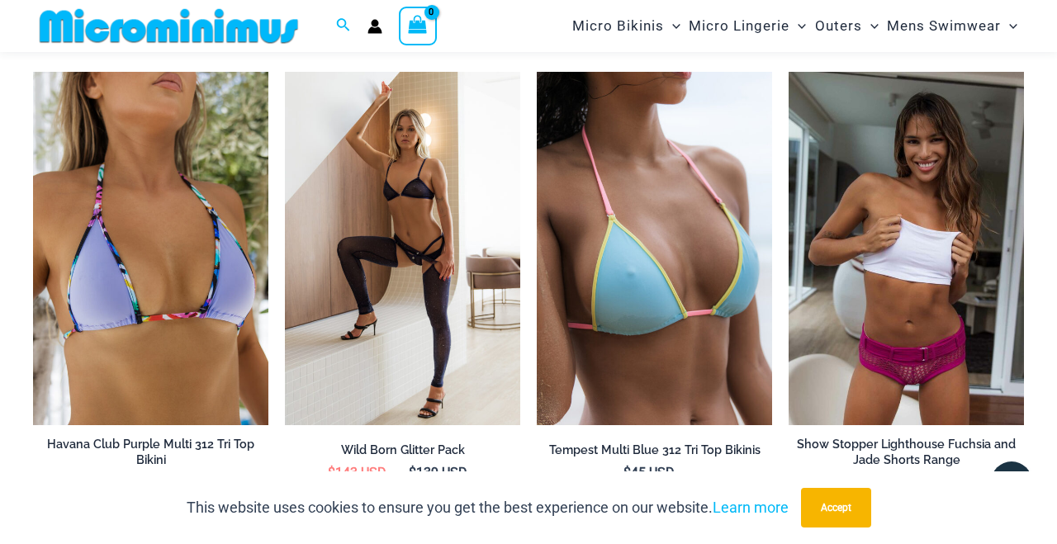
scroll to position [2548, 0]
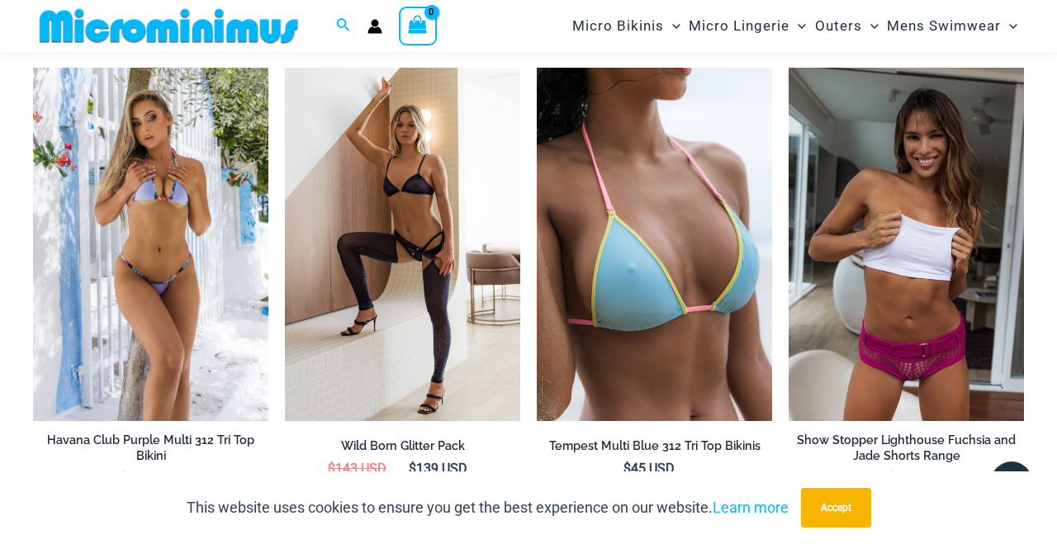
click at [168, 270] on img at bounding box center [150, 244] width 235 height 353
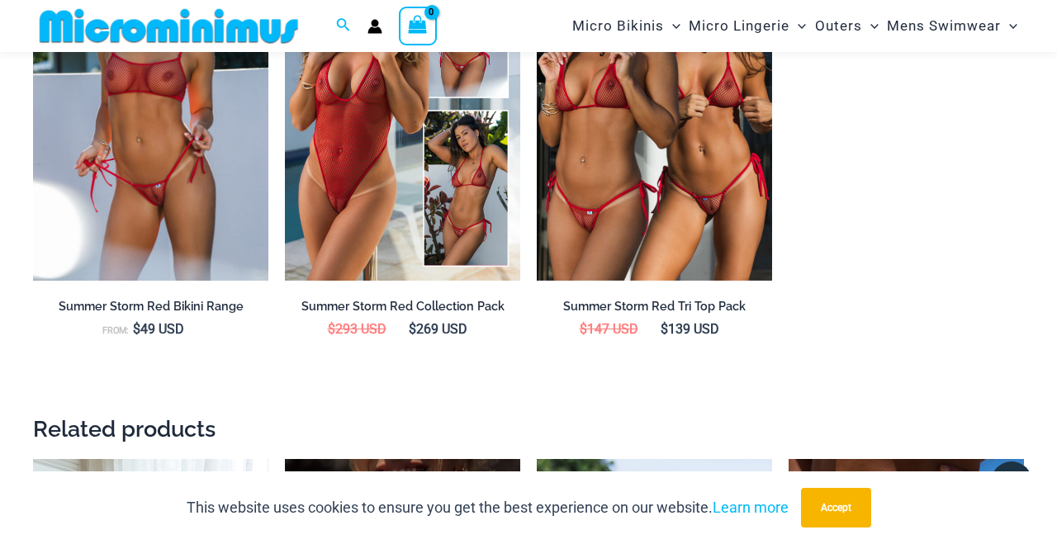
scroll to position [1646, 0]
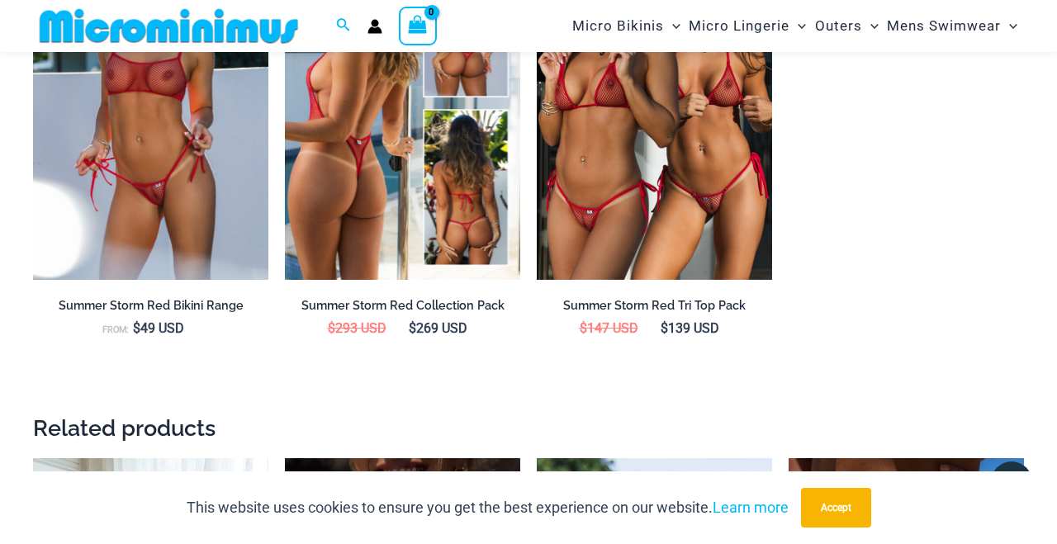
click at [345, 213] on img at bounding box center [402, 103] width 235 height 353
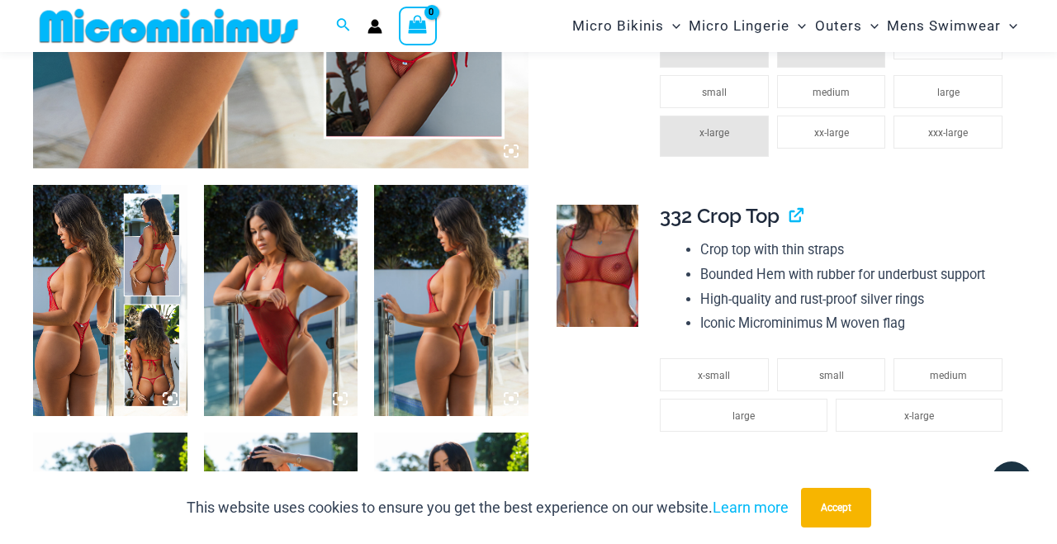
scroll to position [724, 0]
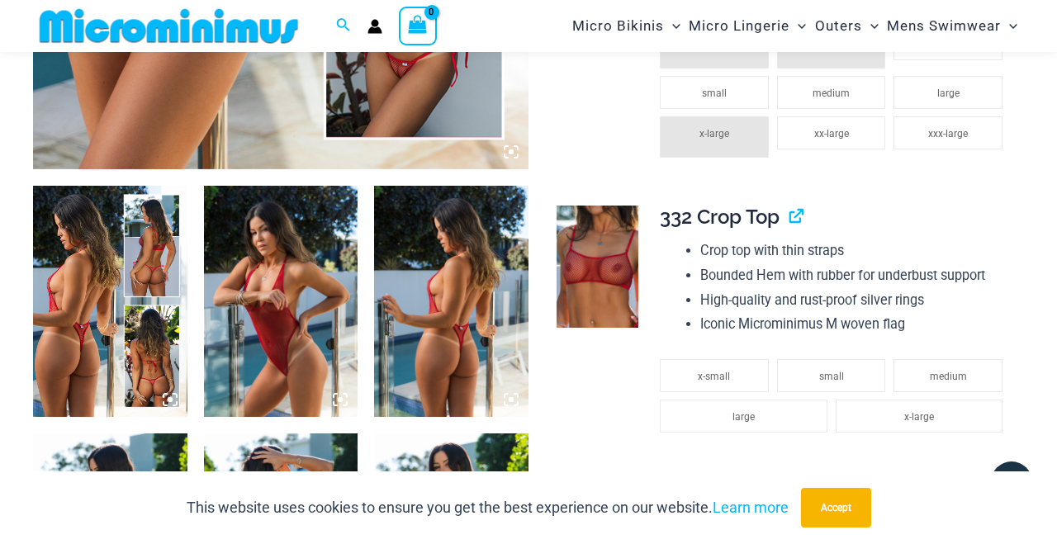
click at [466, 359] on img at bounding box center [451, 301] width 154 height 231
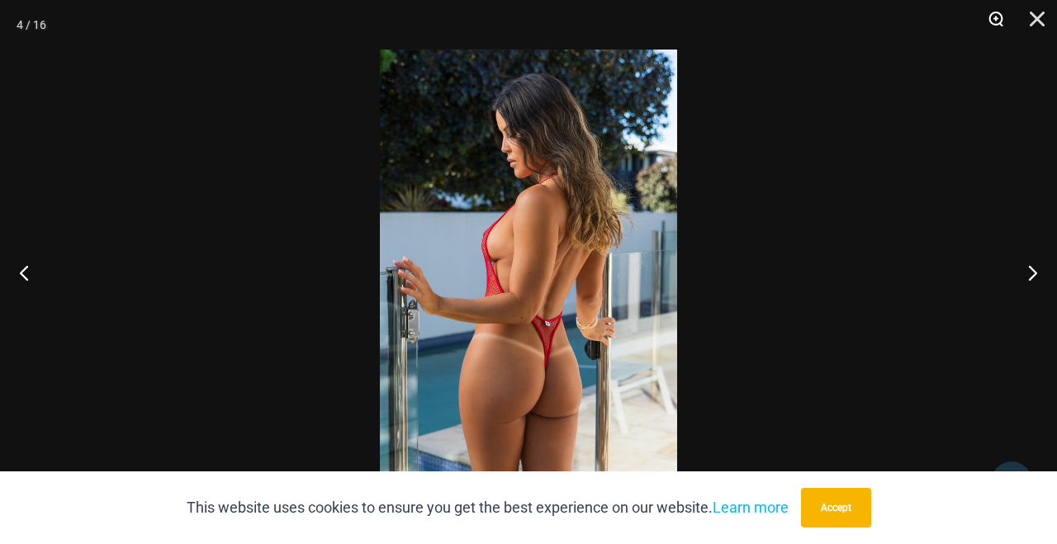
click at [998, 17] on button "Zoom" at bounding box center [990, 25] width 41 height 50
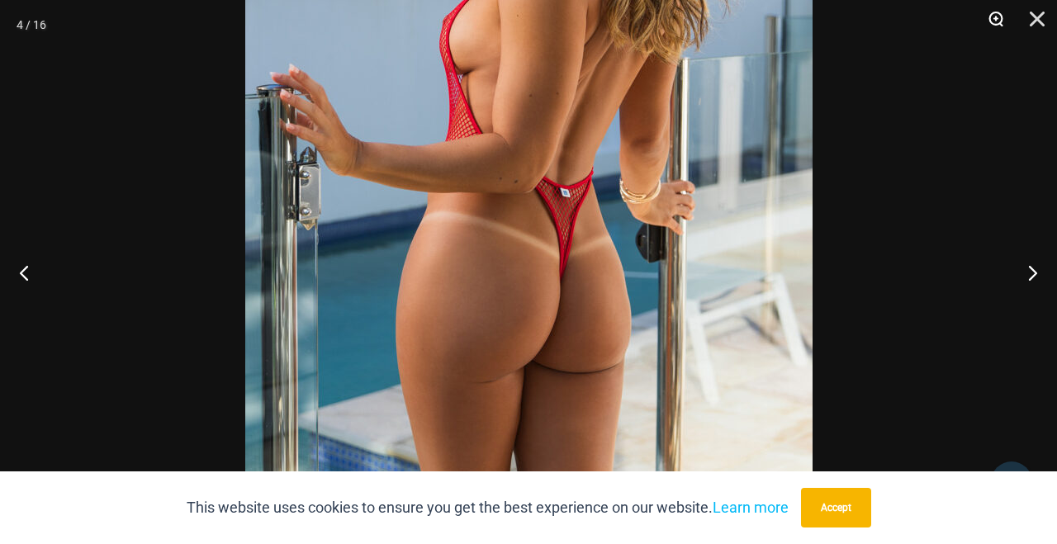
click at [998, 18] on button "Zoom" at bounding box center [990, 25] width 41 height 50
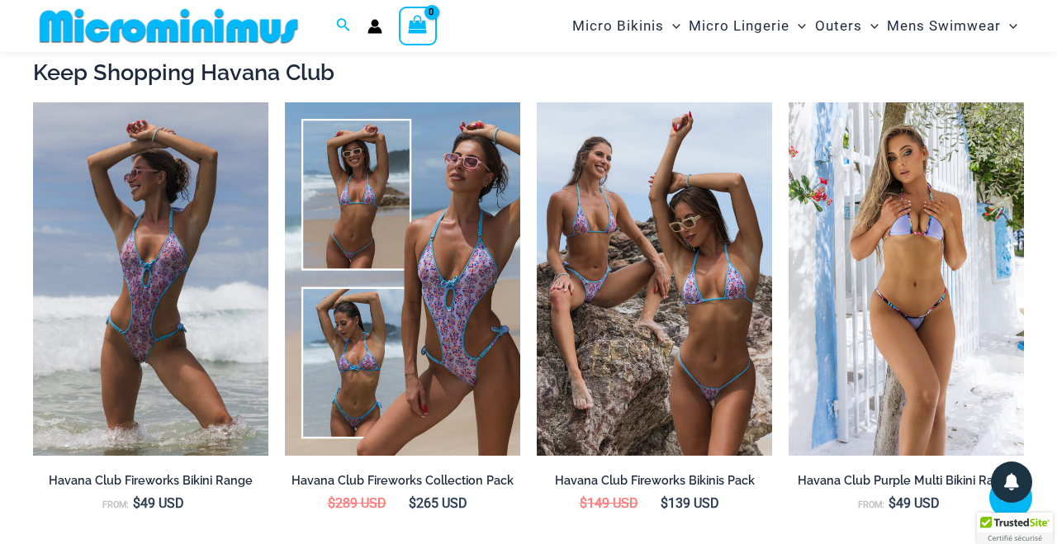
scroll to position [1990, 0]
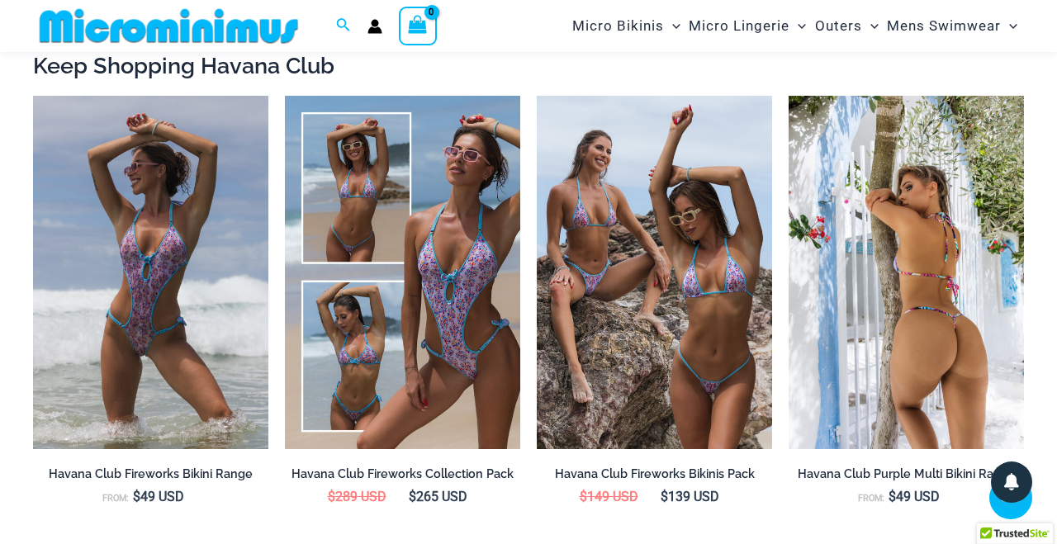
click at [943, 286] on img at bounding box center [906, 272] width 235 height 353
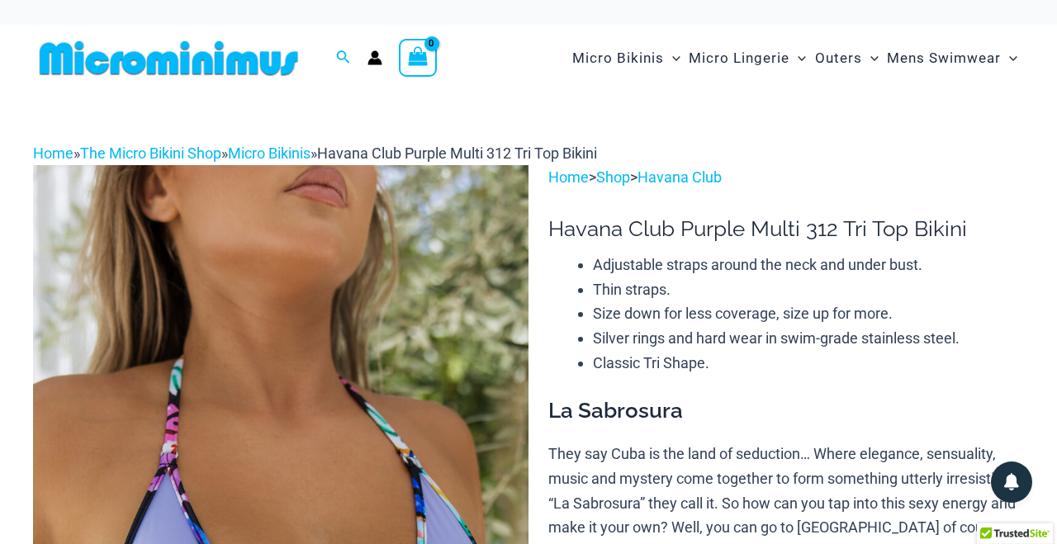
scroll to position [0, 0]
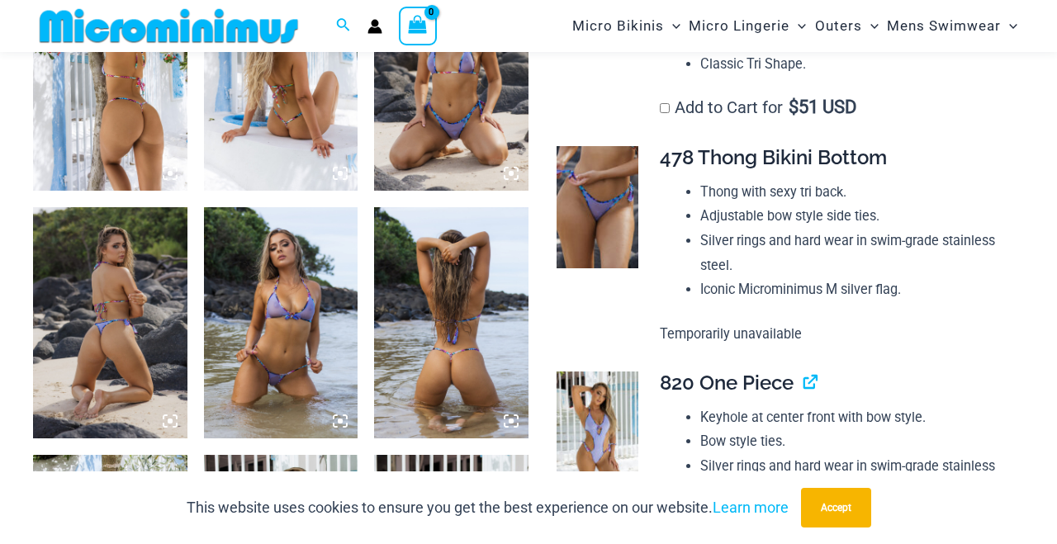
scroll to position [955, 0]
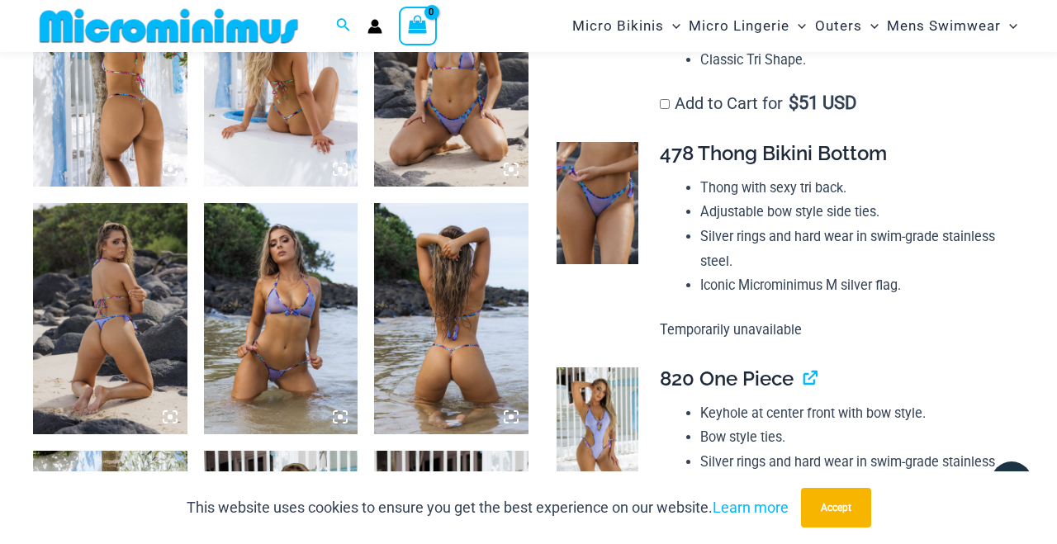
click at [286, 138] on img at bounding box center [281, 70] width 154 height 231
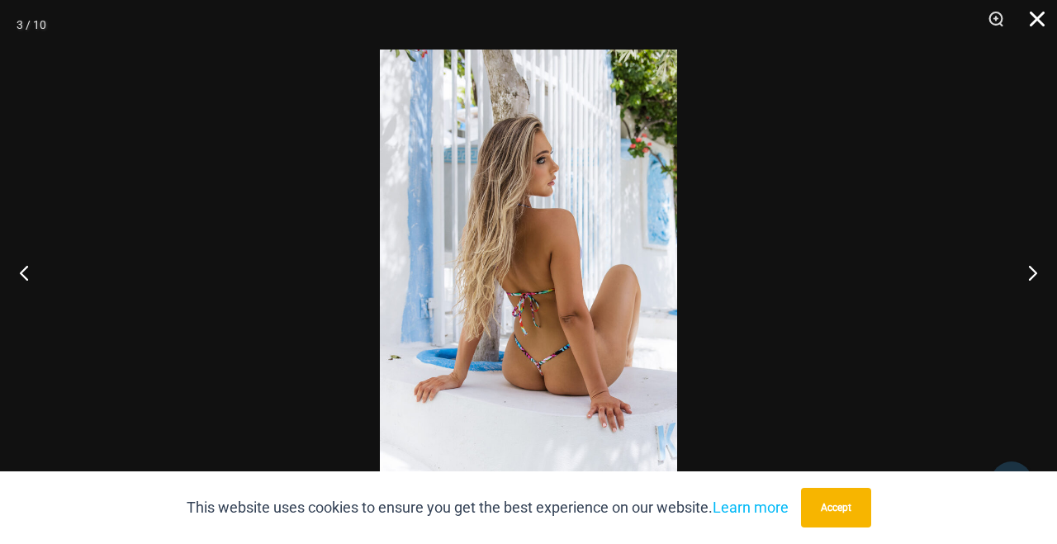
click at [1037, 18] on button "Close" at bounding box center [1031, 25] width 41 height 50
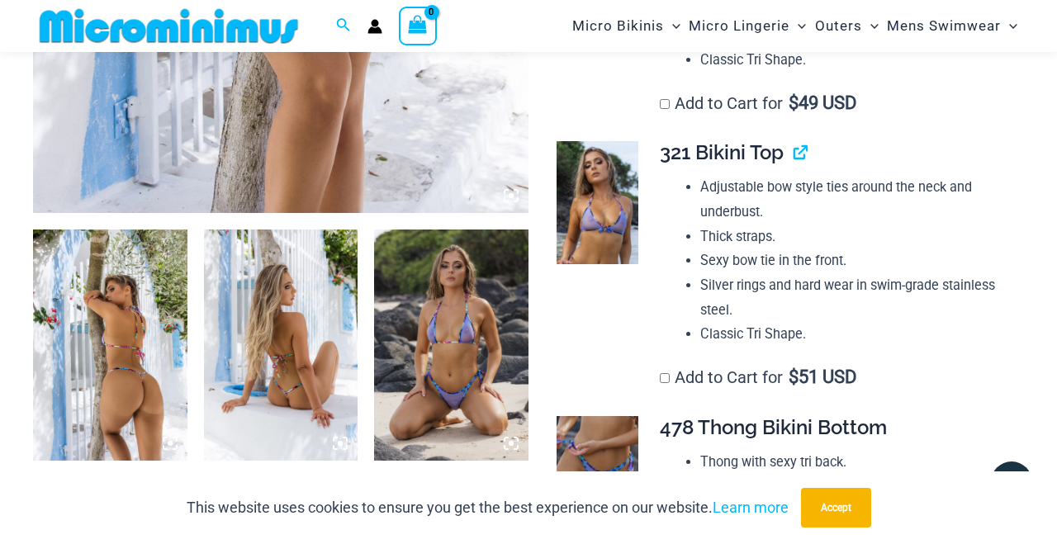
scroll to position [678, 0]
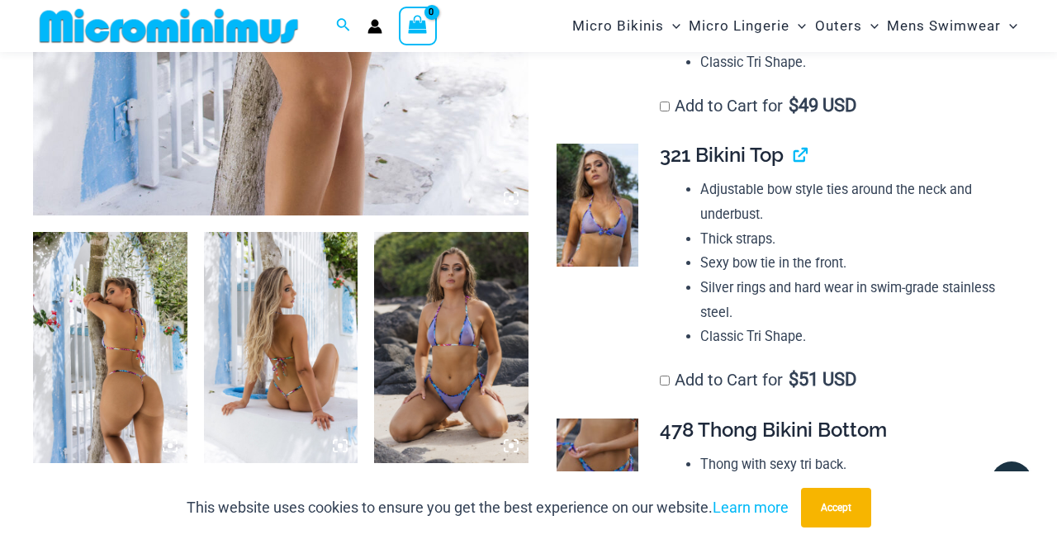
click at [173, 358] on img at bounding box center [110, 347] width 154 height 231
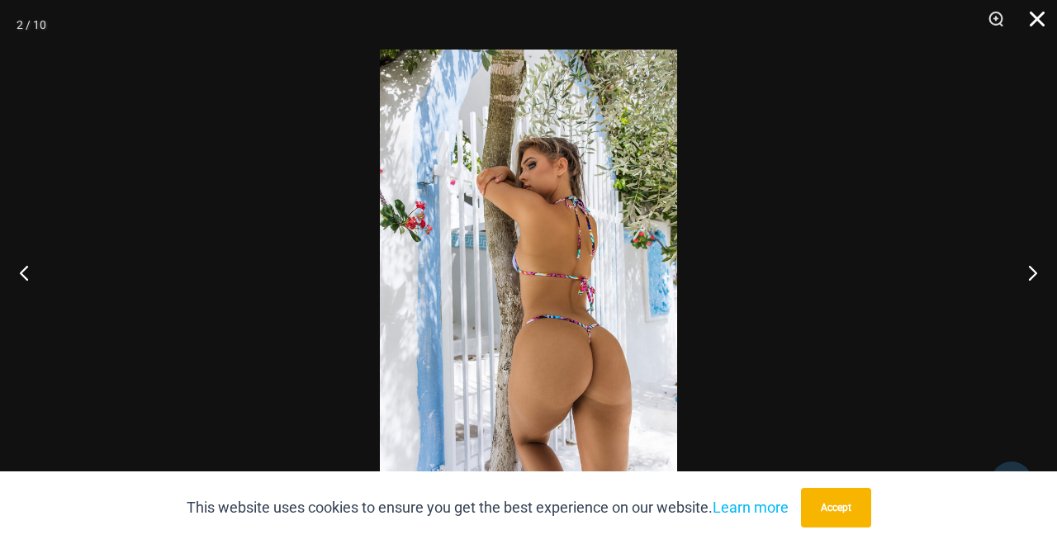
click at [1034, 23] on button "Close" at bounding box center [1031, 25] width 41 height 50
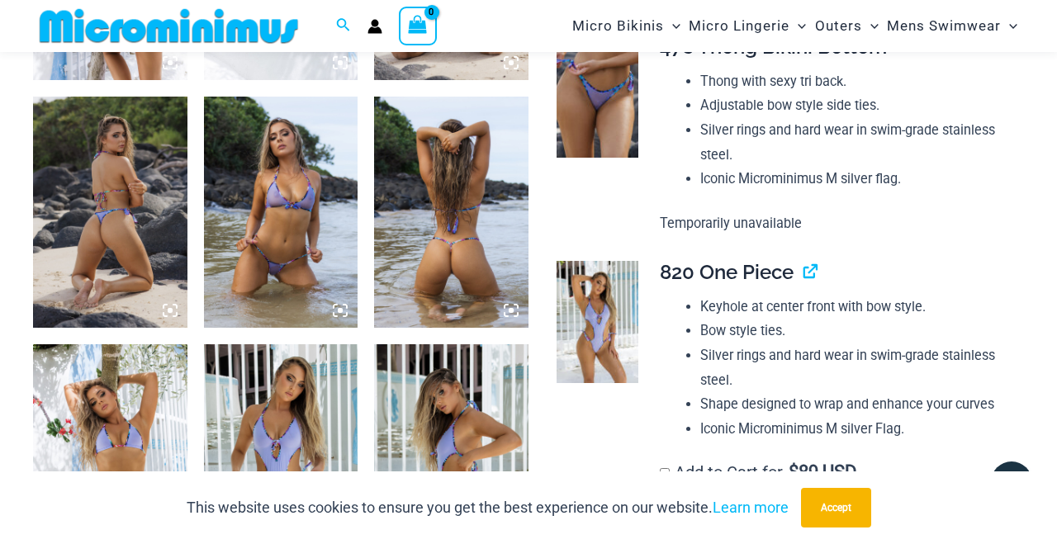
scroll to position [1060, 0]
click at [469, 260] on img at bounding box center [451, 212] width 154 height 231
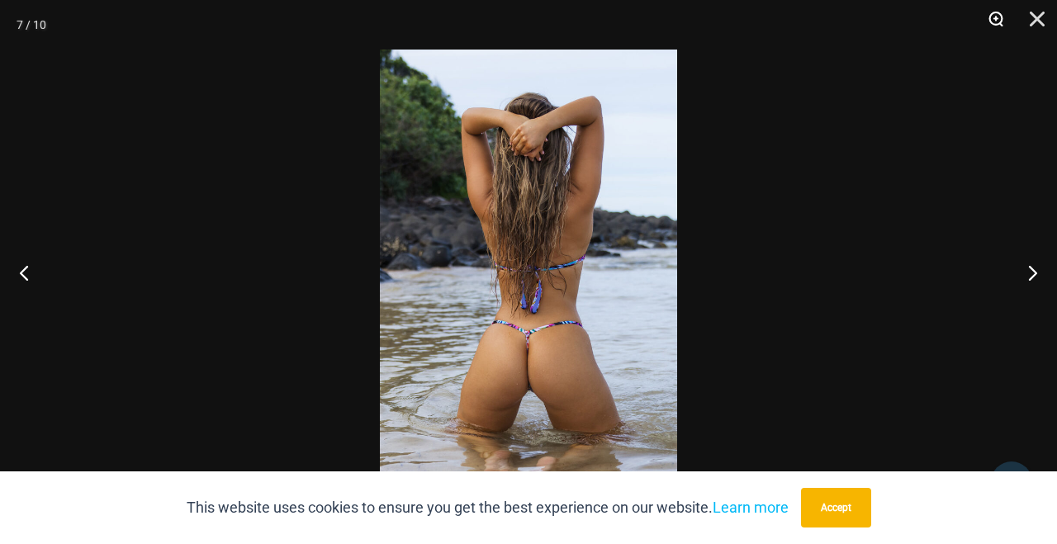
click at [999, 16] on button "Zoom" at bounding box center [990, 25] width 41 height 50
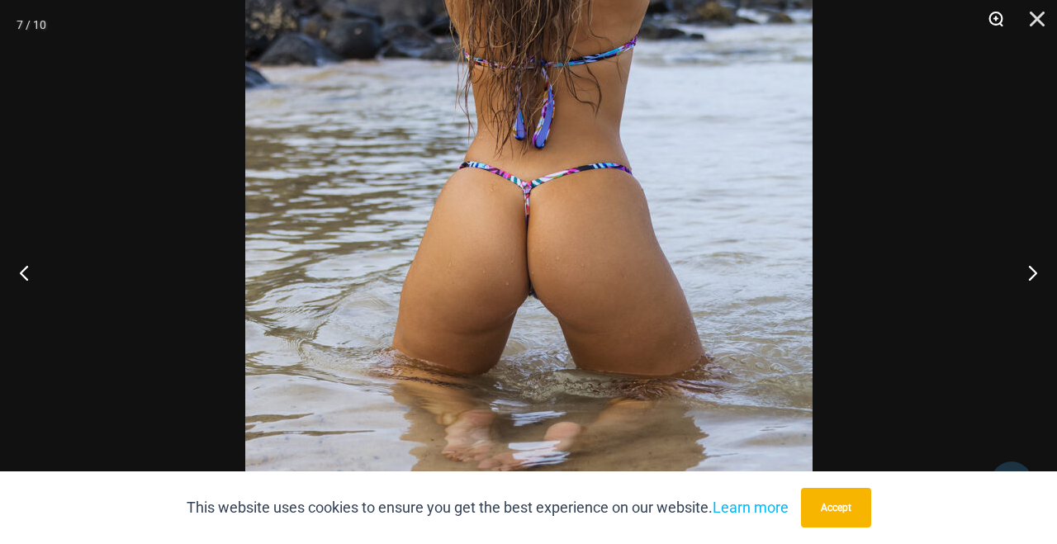
click at [994, 18] on button "Zoom" at bounding box center [990, 25] width 41 height 50
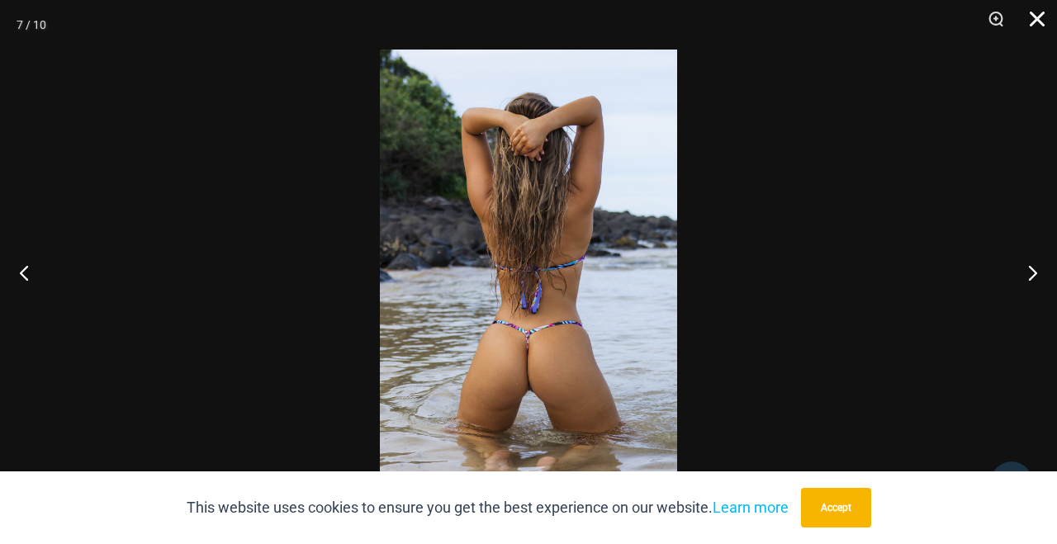
click at [1042, 19] on button "Close" at bounding box center [1031, 25] width 41 height 50
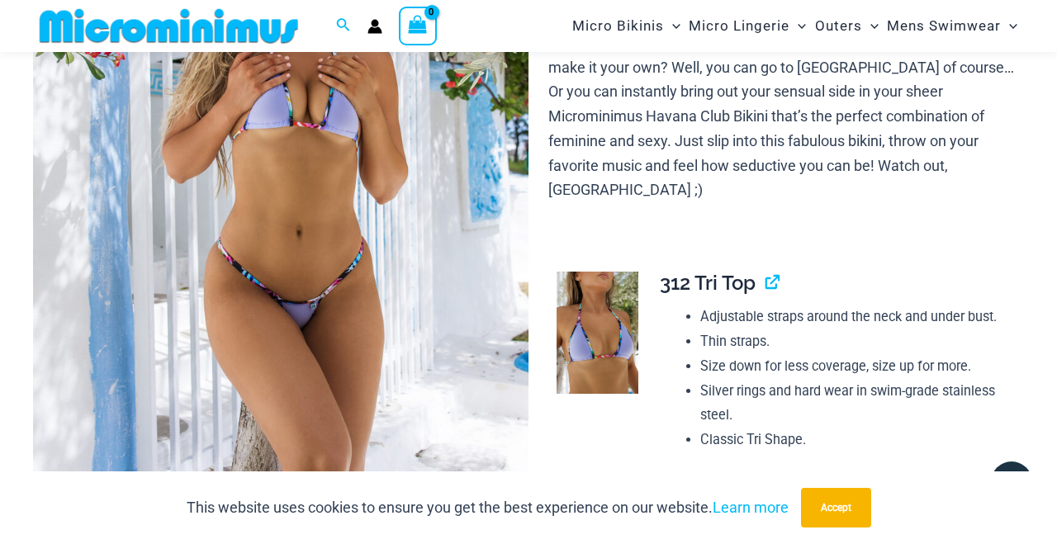
scroll to position [298, 0]
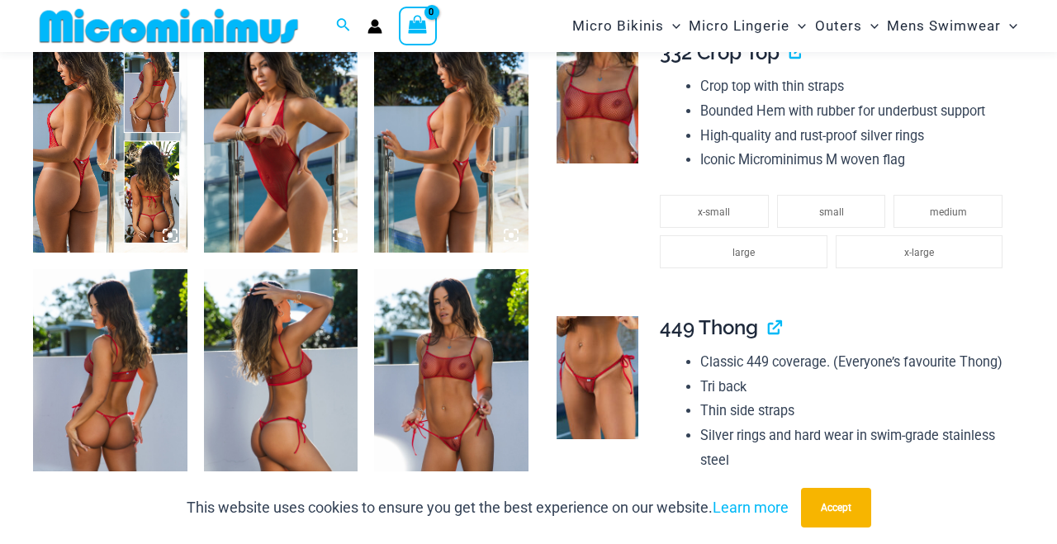
scroll to position [889, 0]
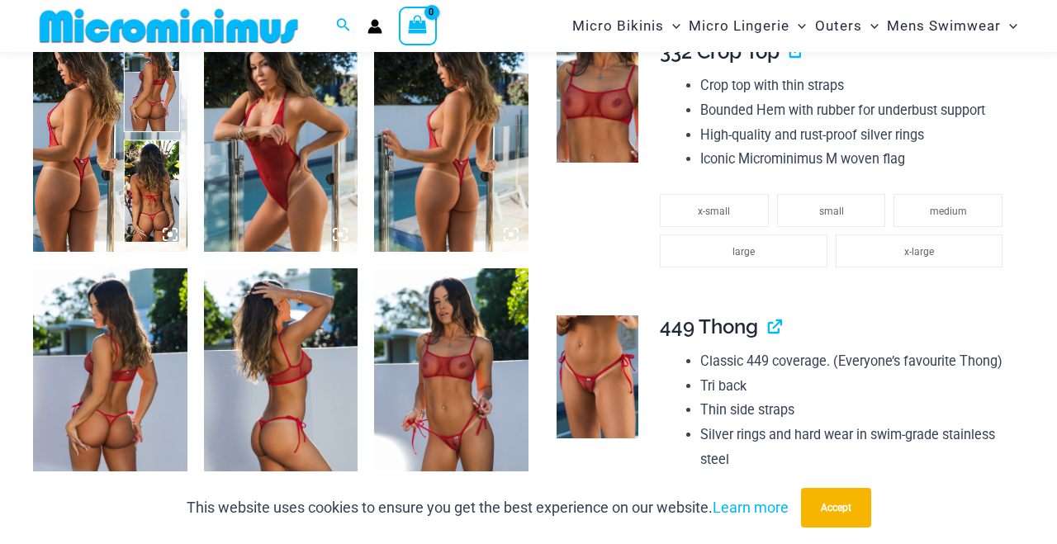
click at [447, 168] on img at bounding box center [451, 136] width 154 height 231
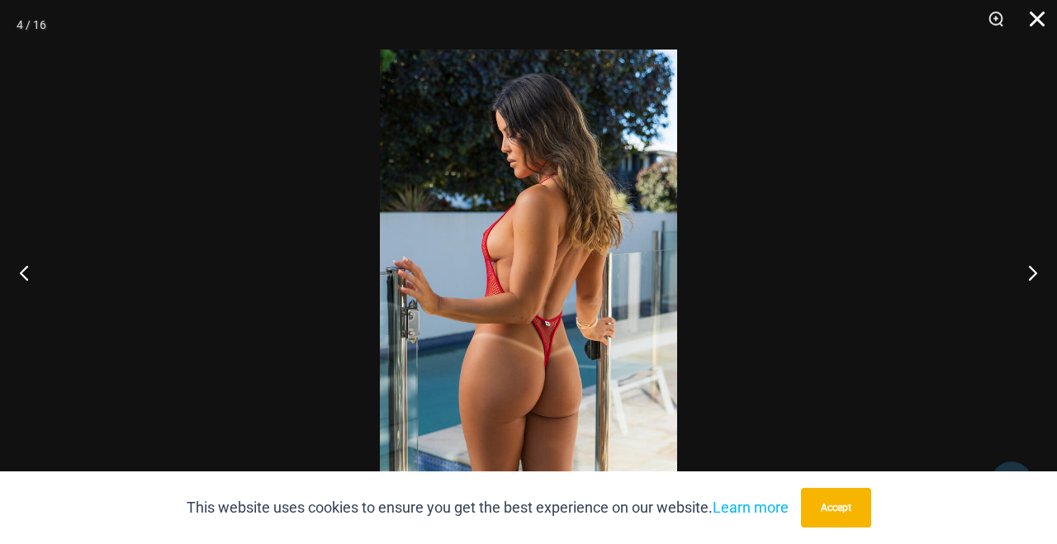
click at [1041, 18] on button "Close" at bounding box center [1031, 25] width 41 height 50
